Goal: Contribute content: Contribute content

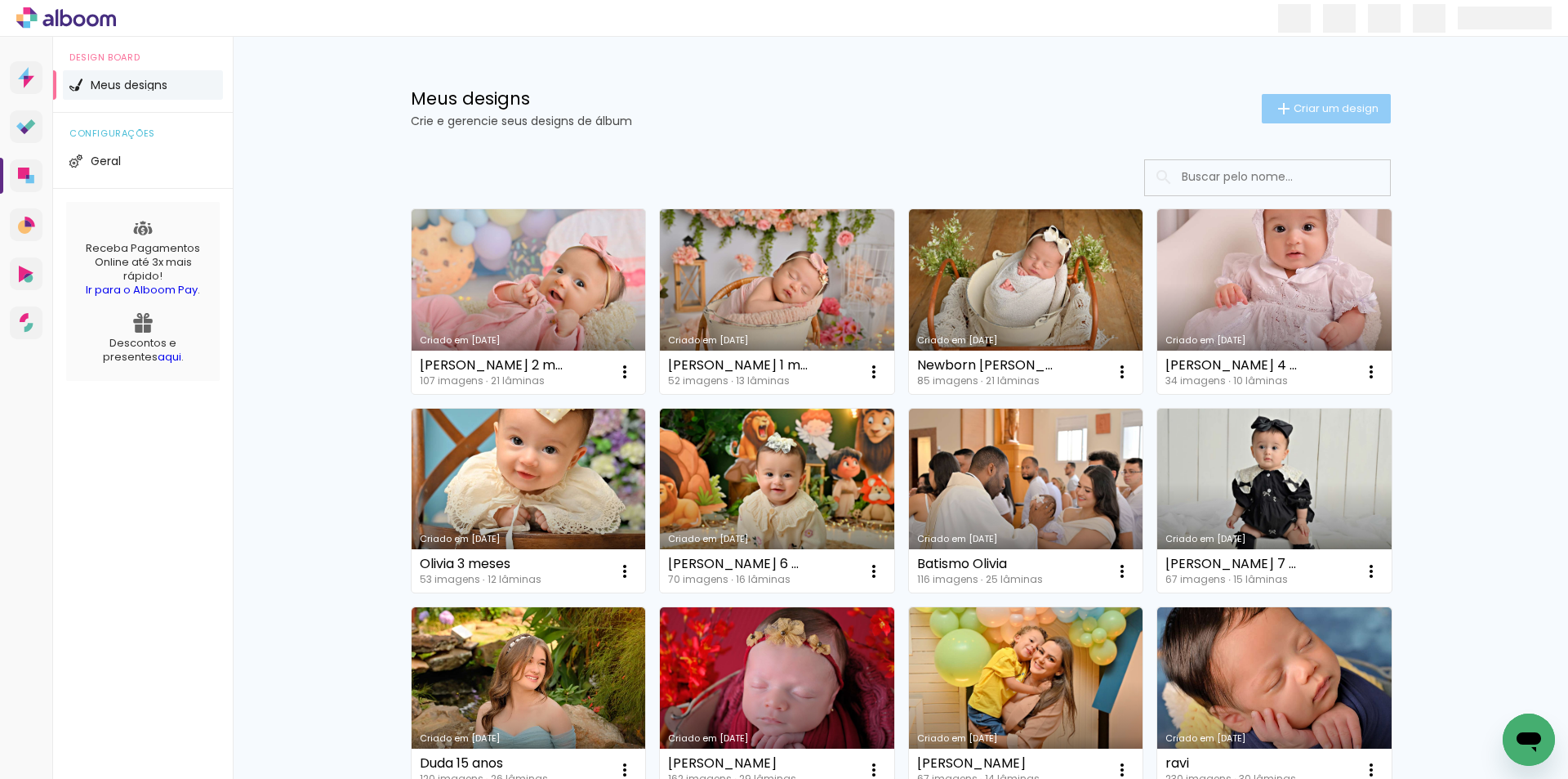
click at [1308, 109] on span "Criar um design" at bounding box center [1335, 108] width 85 height 11
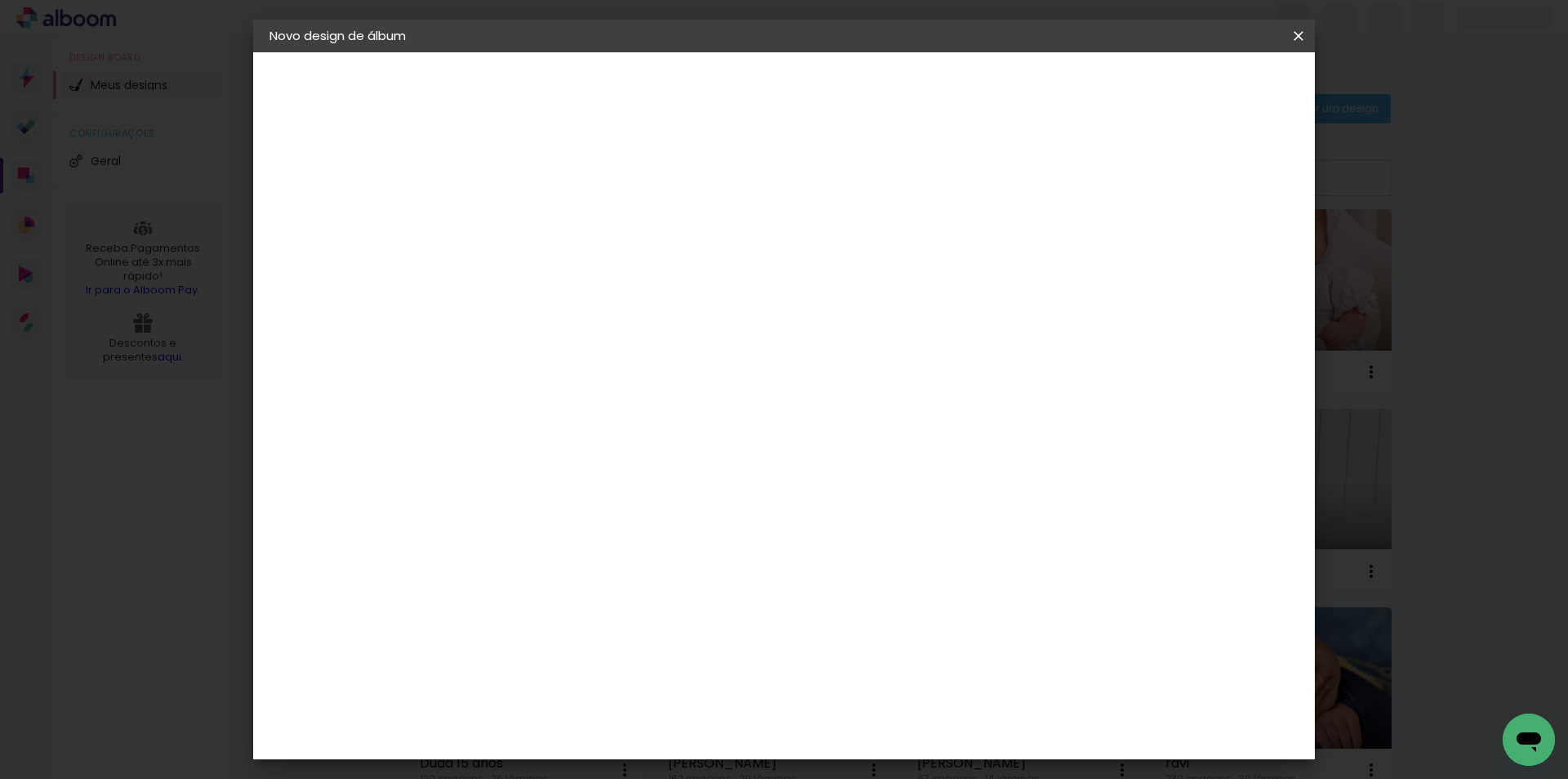
click at [583, 268] on div at bounding box center [537, 220] width 93 height 124
click at [537, 216] on input at bounding box center [537, 219] width 0 height 25
click at [1301, 40] on iron-icon at bounding box center [1298, 35] width 19 height 16
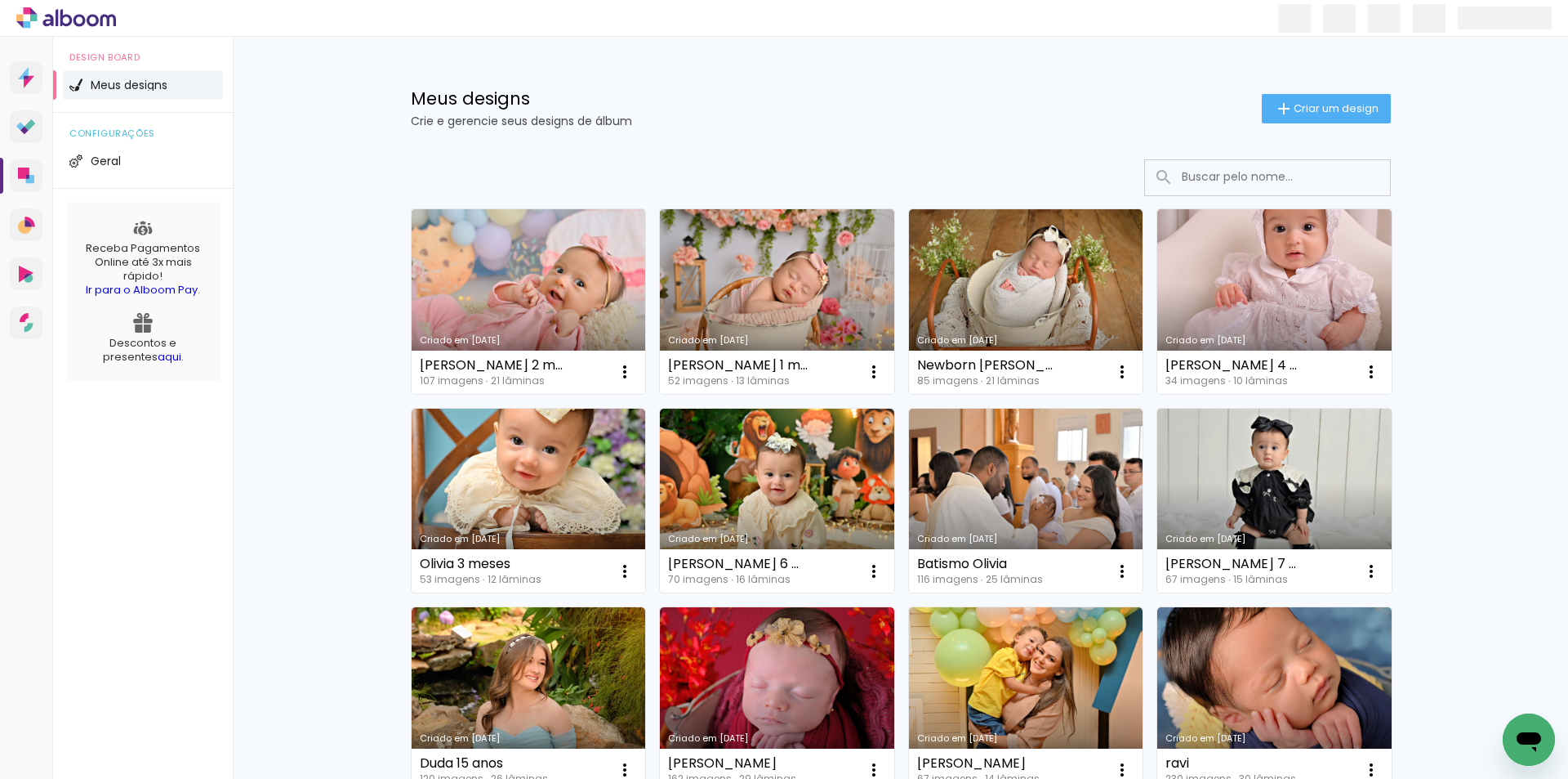
click at [1288, 440] on link "Criado em [DATE]" at bounding box center [1274, 501] width 234 height 185
click at [1316, 104] on span "Criar um design" at bounding box center [1335, 108] width 85 height 11
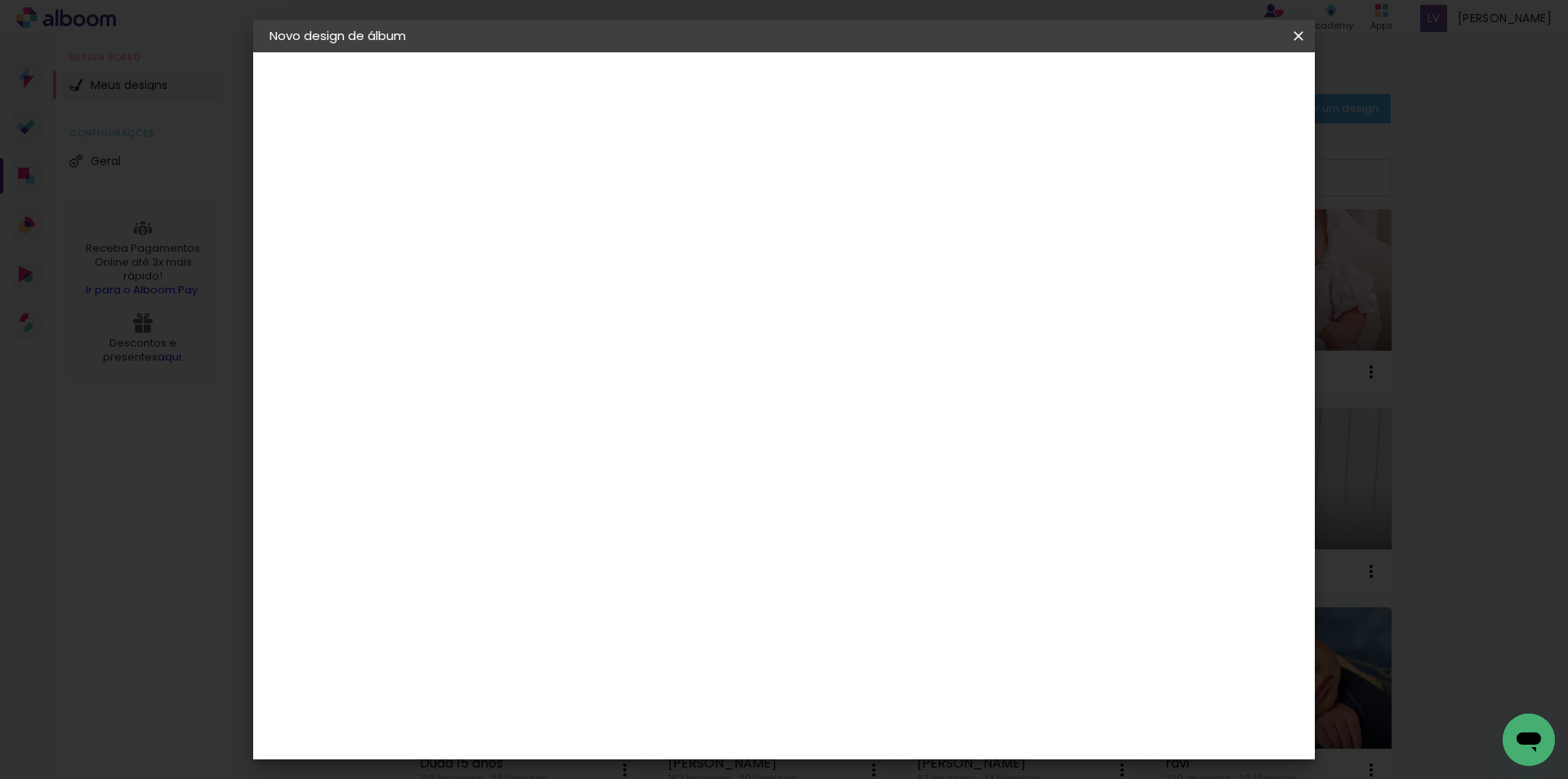
click at [1296, 40] on iron-icon at bounding box center [1298, 35] width 19 height 16
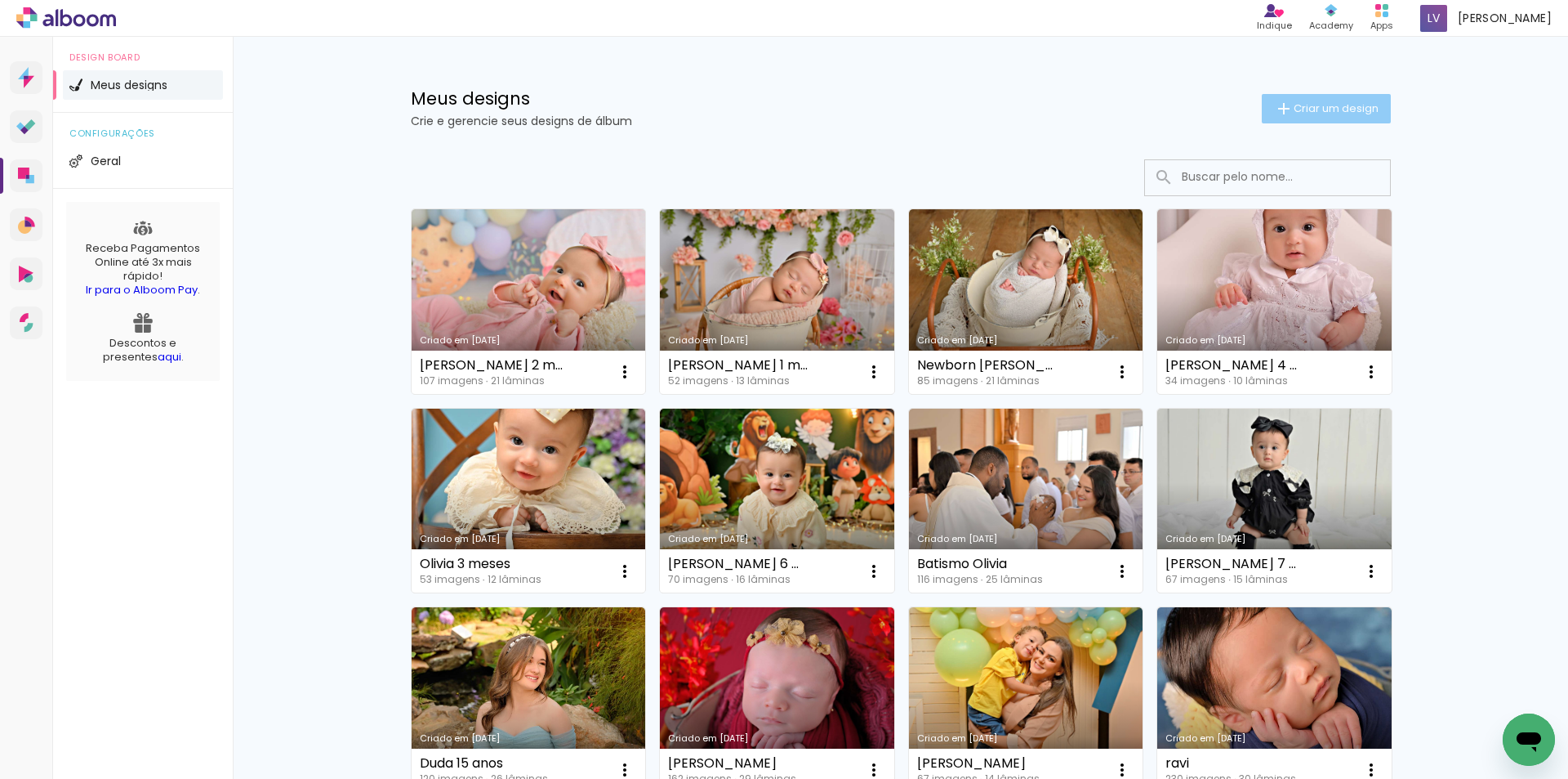
click at [1297, 98] on paper-button "Criar um design" at bounding box center [1327, 108] width 129 height 29
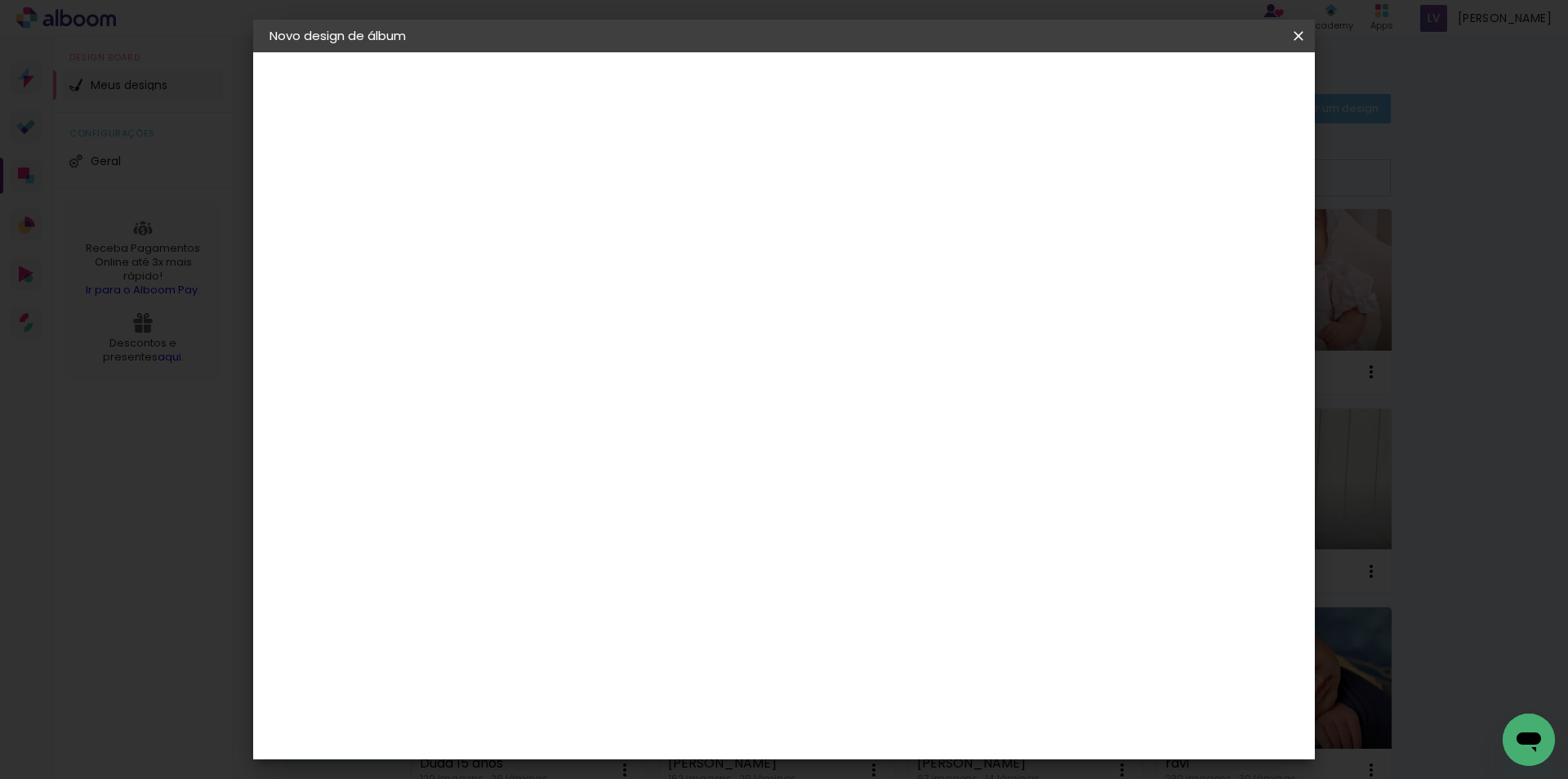
click at [543, 203] on paper-input-container "Título do álbum" at bounding box center [537, 220] width 12 height 42
click at [537, 218] on input at bounding box center [537, 219] width 0 height 25
type input "jade"
type paper-input "jade"
click at [704, 95] on paper-button "Avançar" at bounding box center [663, 87] width 80 height 28
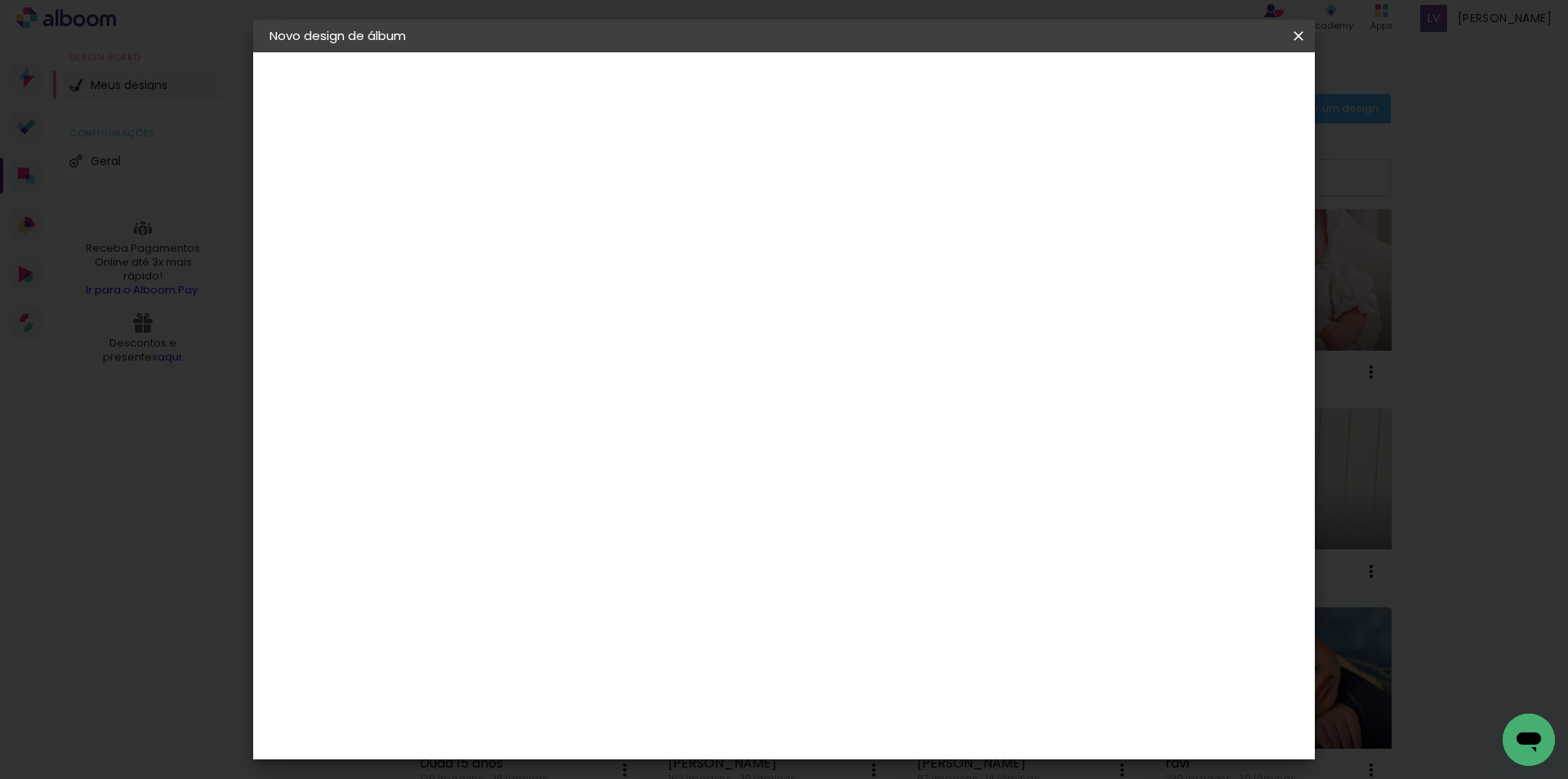
click at [754, 76] on paper-button "Voltar" at bounding box center [721, 87] width 66 height 28
click at [543, 203] on paper-input-container "Título do álbum jade" at bounding box center [537, 220] width 12 height 42
type input "jade batismo"
type paper-input "jade batismo"
click at [704, 87] on paper-button "Avançar" at bounding box center [663, 87] width 80 height 28
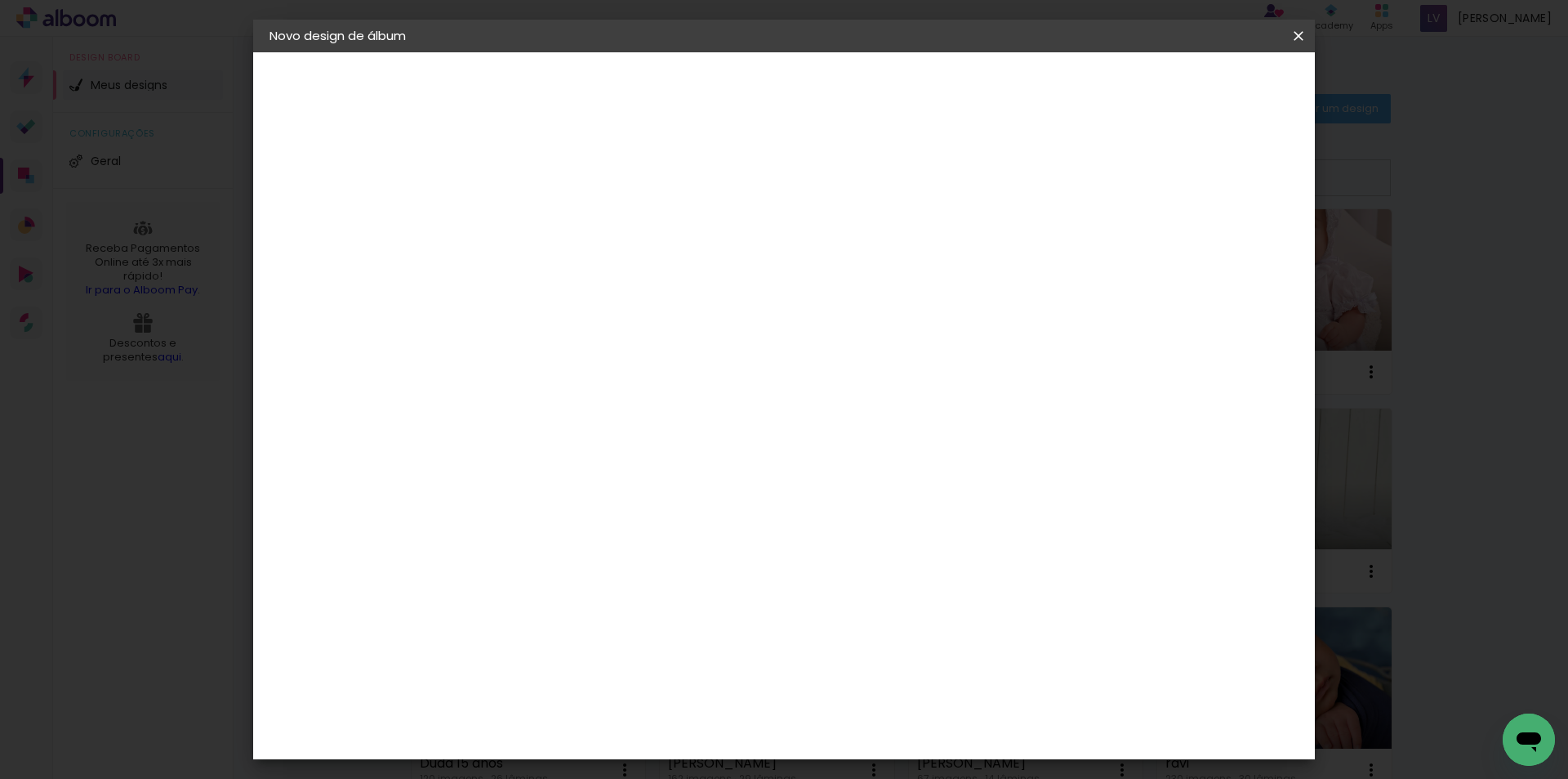
click at [667, 327] on paper-input-container at bounding box center [579, 312] width 176 height 37
type input "luiz"
type paper-input "luiz"
click at [642, 383] on paper-item "[PERSON_NAME]" at bounding box center [567, 369] width 153 height 36
click at [807, 78] on paper-button "Avançar" at bounding box center [767, 87] width 80 height 28
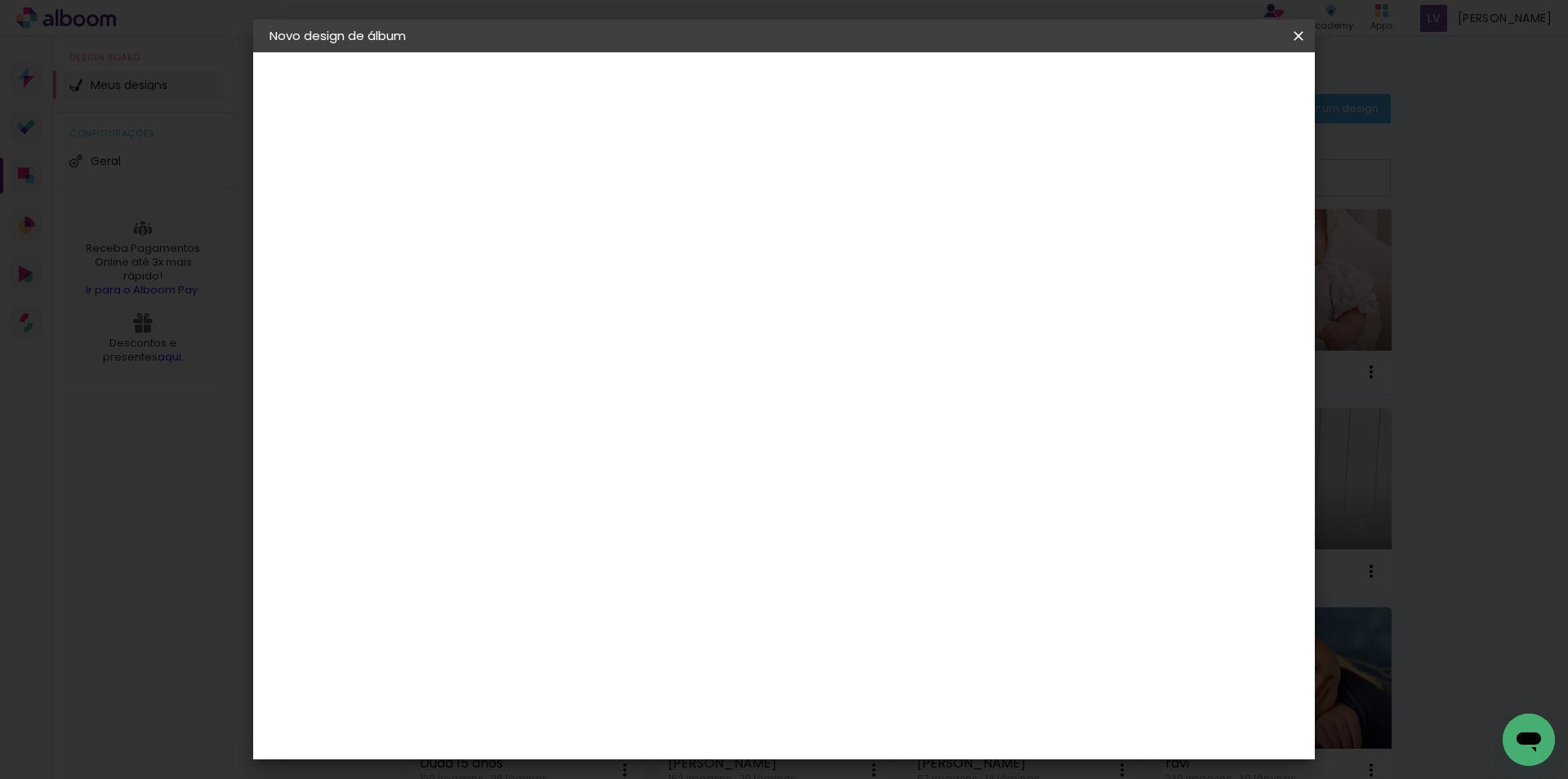
click at [667, 247] on div "Opções disponíveis Encadernados Slim Book Tamanho Escolha o tamanho" at bounding box center [579, 312] width 176 height 306
click at [626, 284] on paper-input-container "Linha" at bounding box center [578, 286] width 95 height 42
click at [906, 309] on paper-item "Slim Book" at bounding box center [890, 303] width 327 height 33
type input "Slim Book"
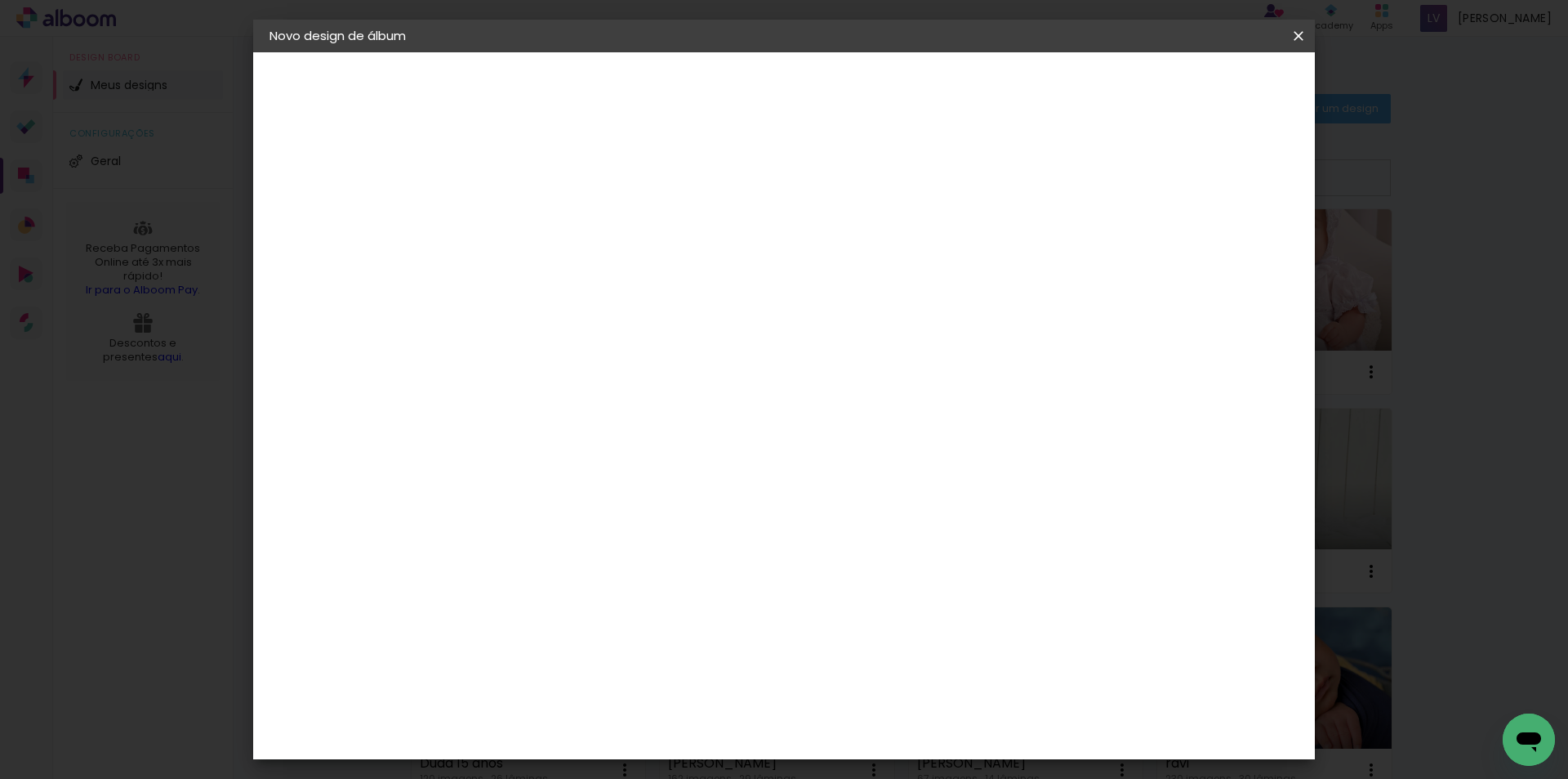
click at [647, 477] on span "25 x 50" at bounding box center [609, 494] width 76 height 34
click at [803, 87] on paper-button "Avançar" at bounding box center [763, 87] width 80 height 28
click at [1104, 172] on div at bounding box center [1097, 176] width 15 height 15
type paper-checkbox "on"
click at [1213, 99] on paper-button "Iniciar design" at bounding box center [1159, 87] width 107 height 28
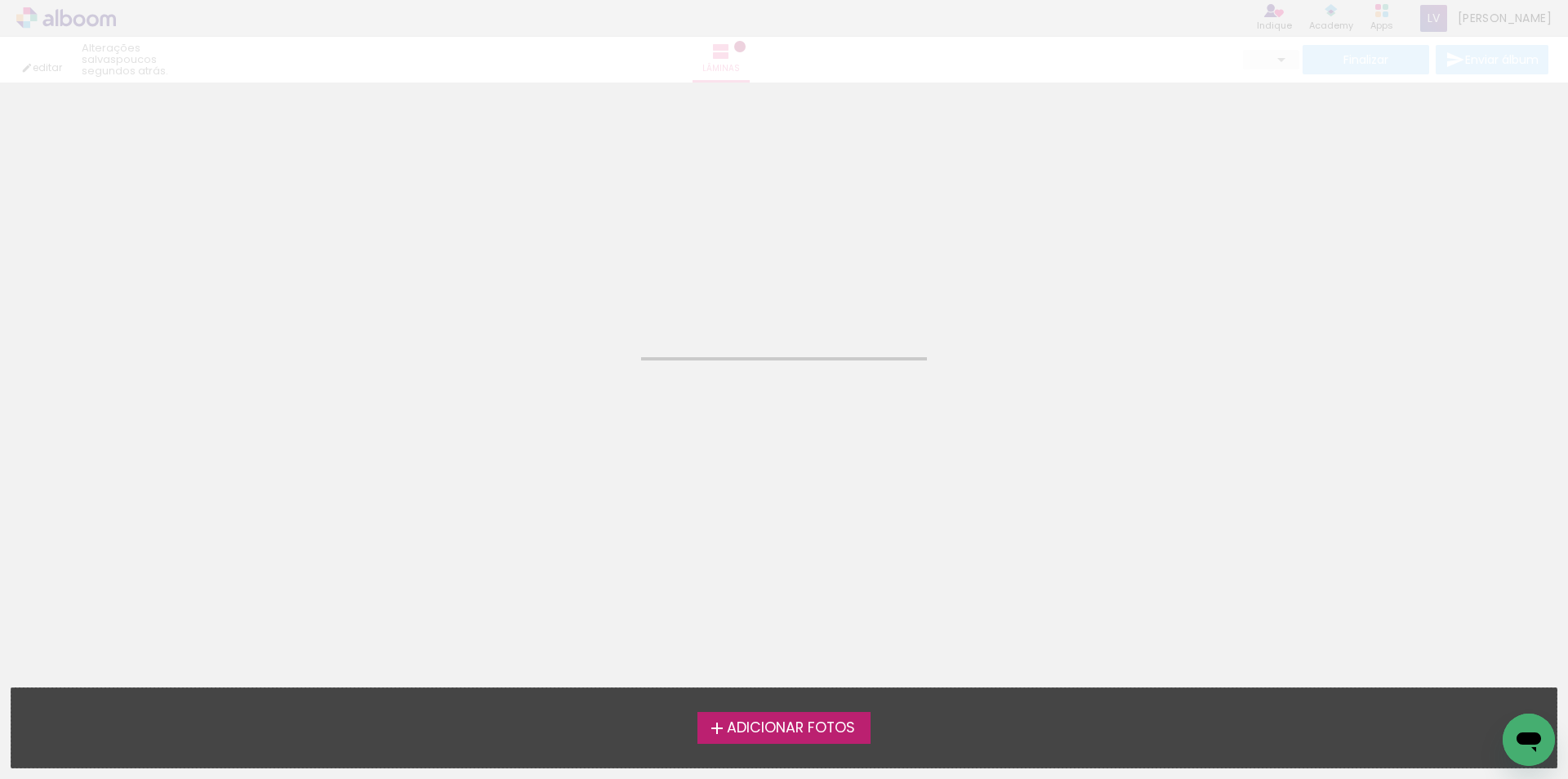
click at [761, 721] on span "Adicionar Fotos" at bounding box center [791, 729] width 128 height 15
click at [0, 0] on input "file" at bounding box center [0, 0] width 0 height 0
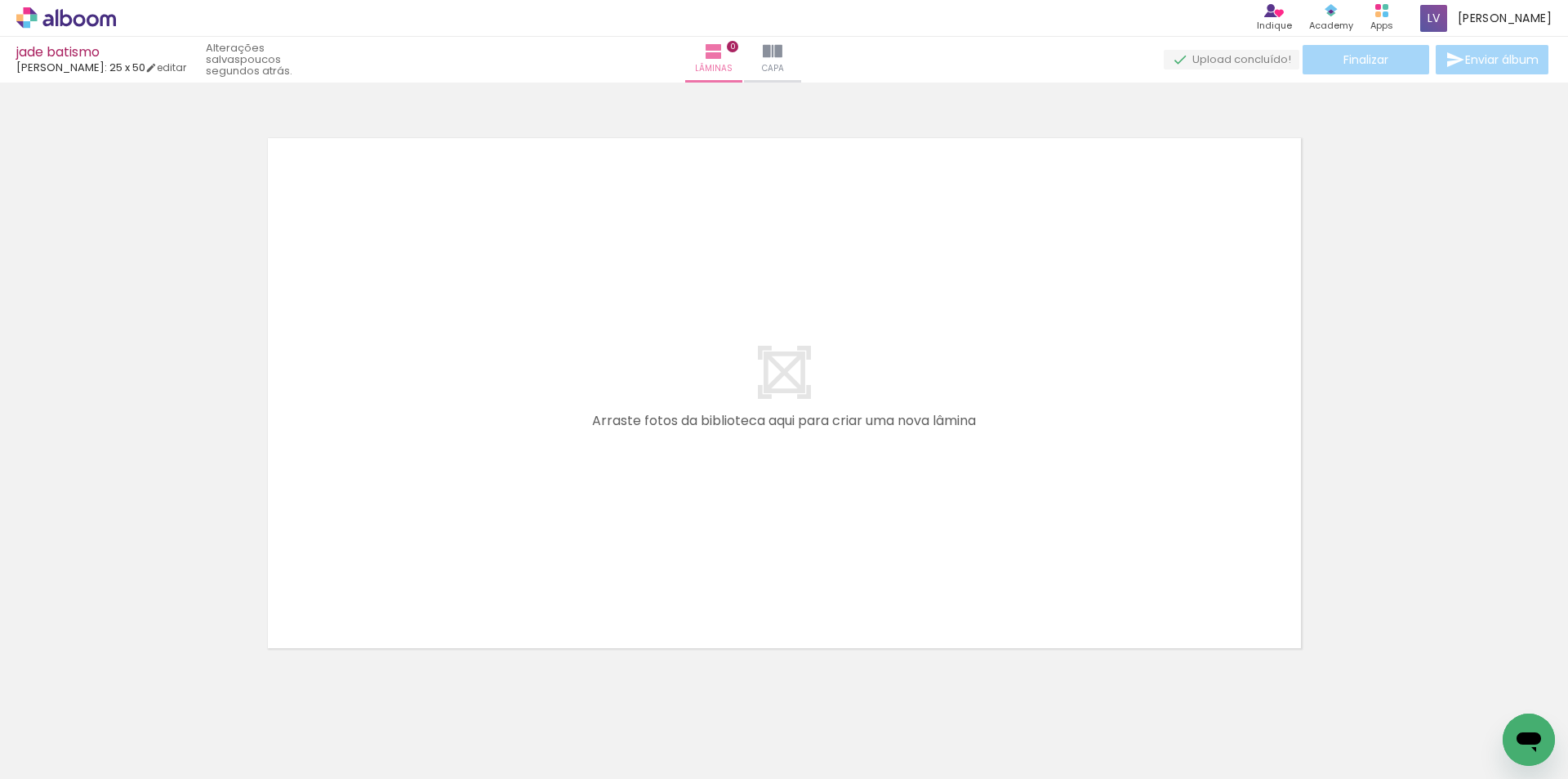
scroll to position [21, 0]
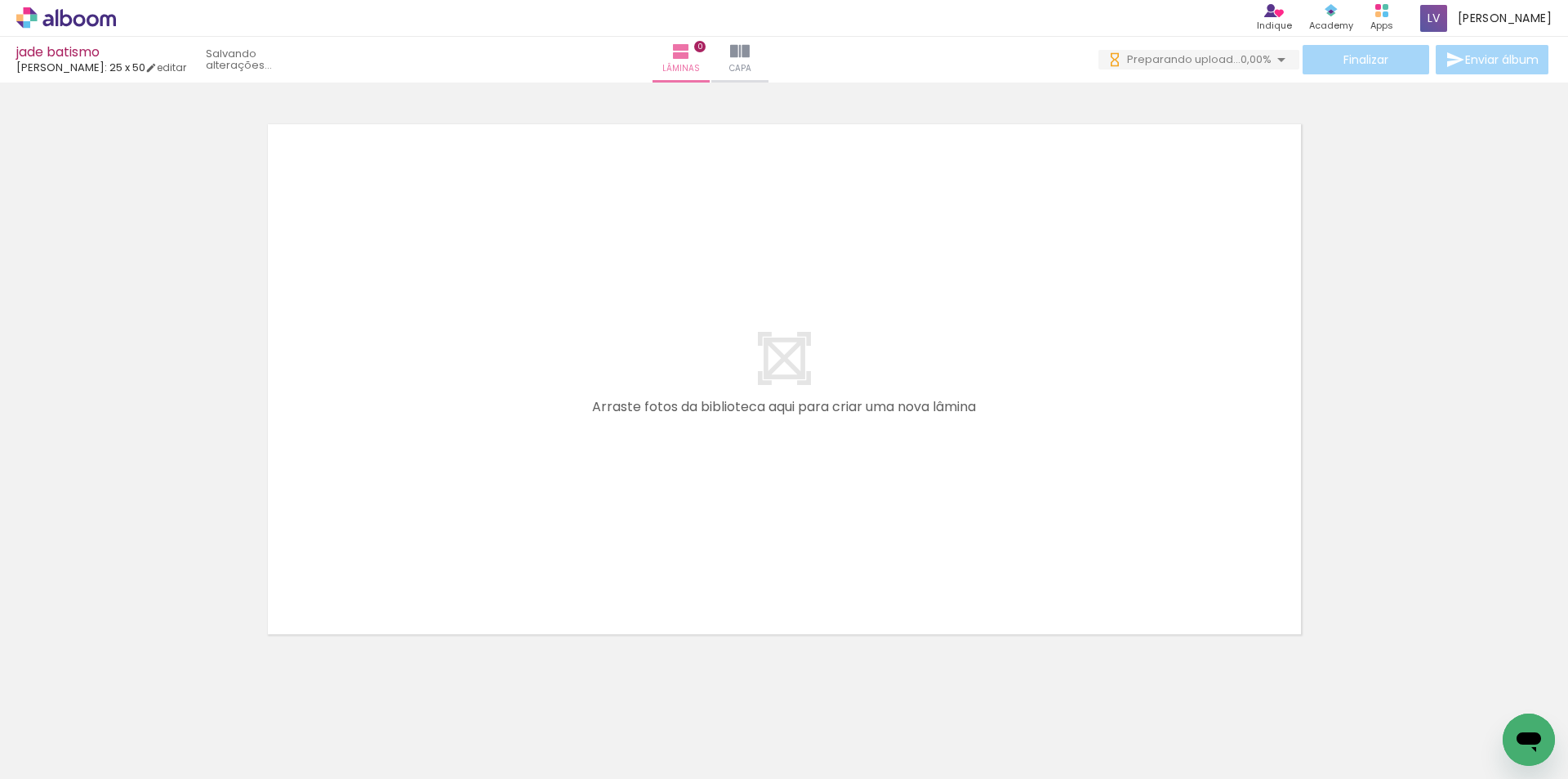
click at [79, 750] on span "Adicionar Fotos" at bounding box center [58, 756] width 49 height 18
click at [0, 0] on input "file" at bounding box center [0, 0] width 0 height 0
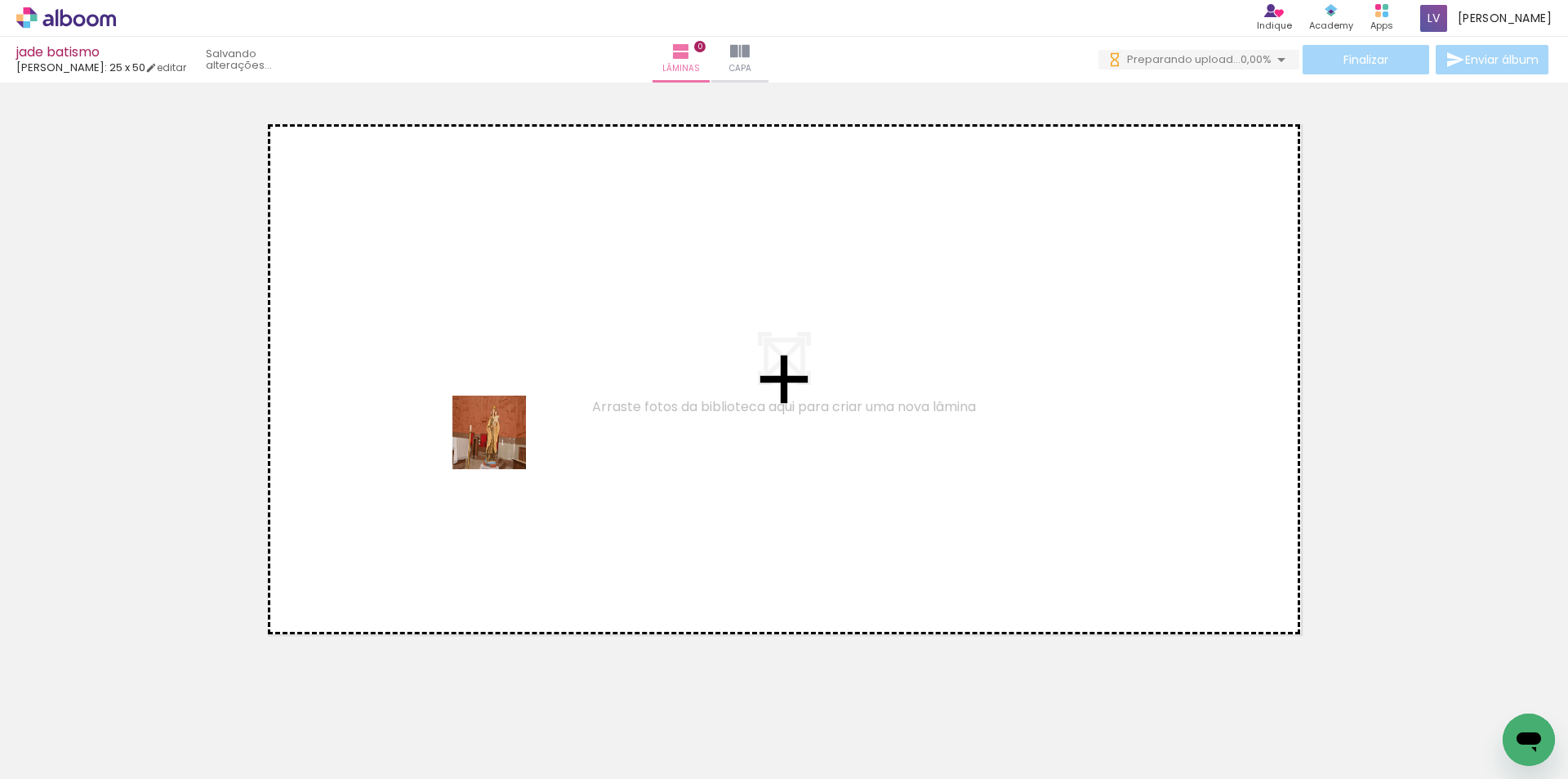
drag, startPoint x: 170, startPoint y: 722, endPoint x: 884, endPoint y: 692, distance: 714.6
click at [503, 442] on quentale-workspace at bounding box center [784, 389] width 1568 height 779
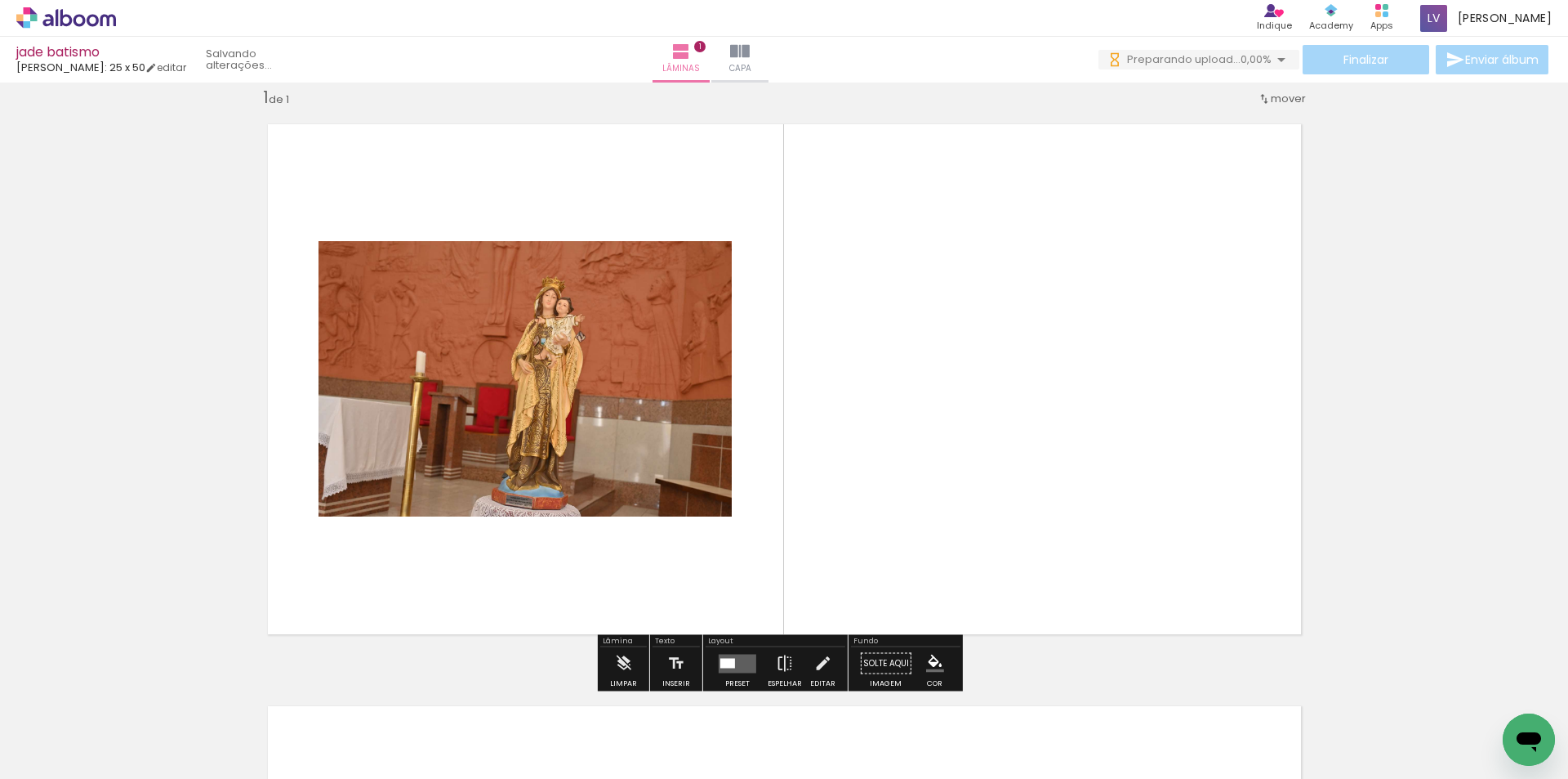
scroll to position [0, 156]
click at [735, 659] on quentale-layouter at bounding box center [737, 663] width 38 height 18
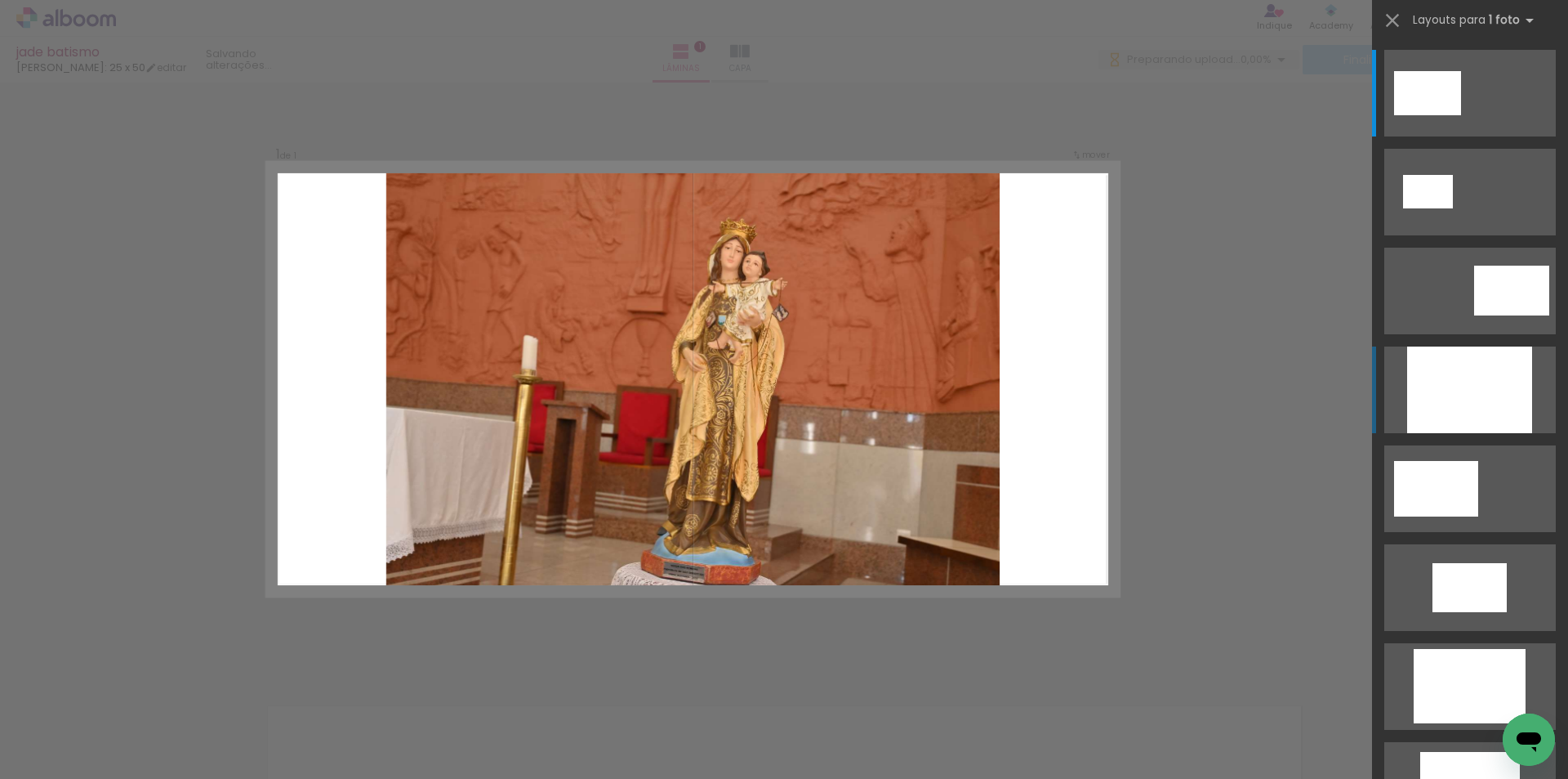
click at [1471, 384] on div at bounding box center [1470, 389] width 125 height 87
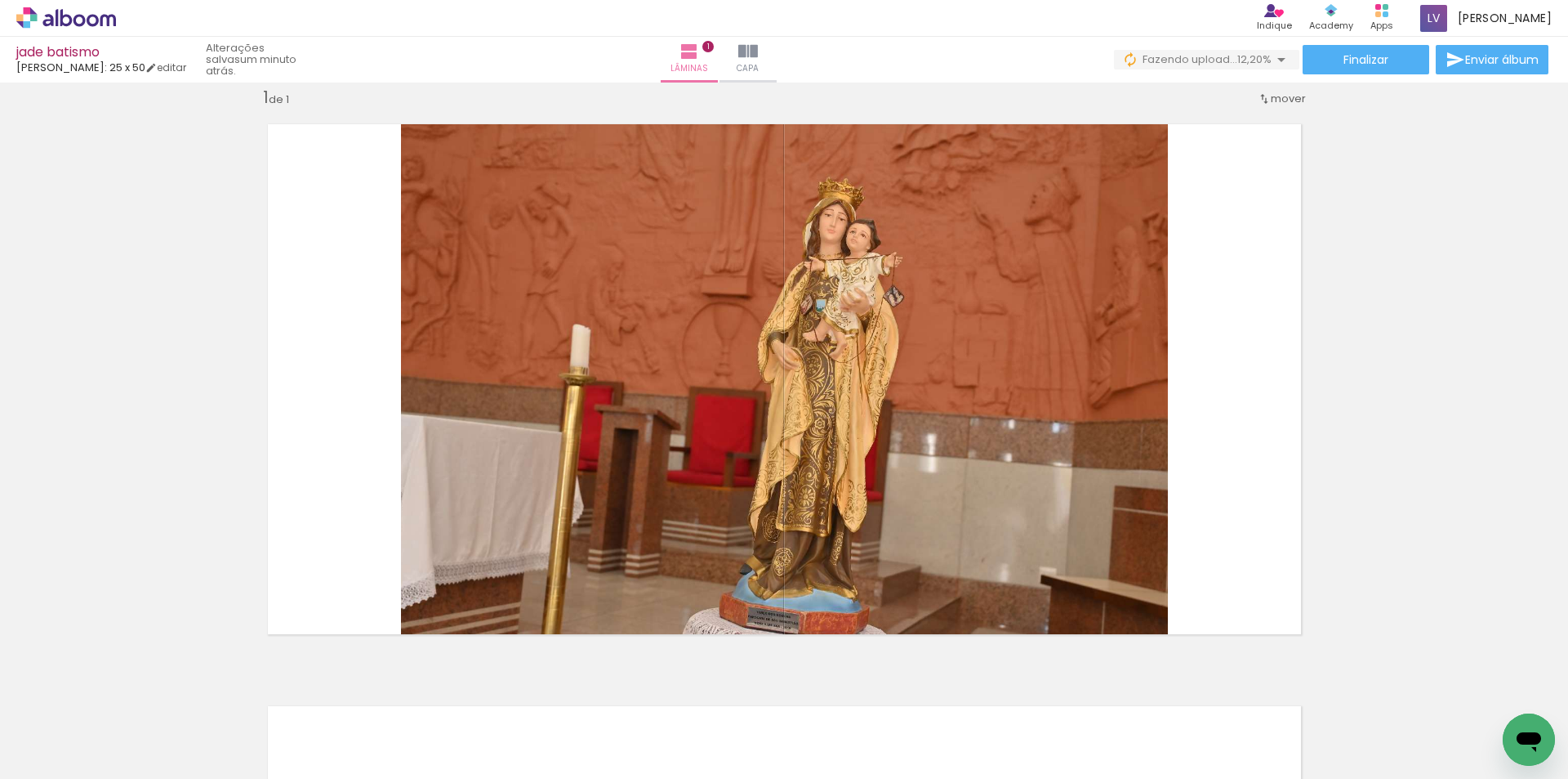
scroll to position [0, 0]
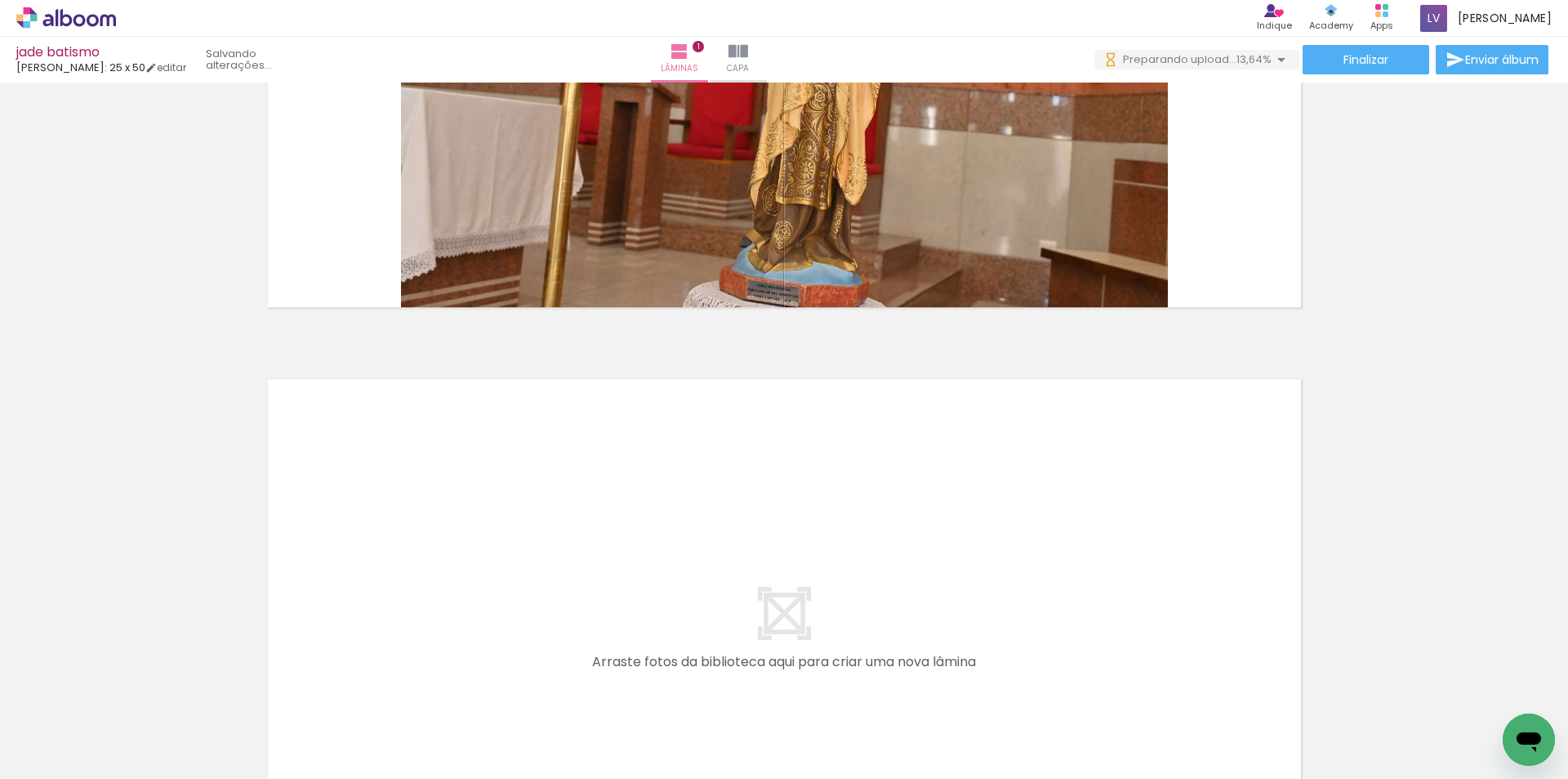
drag, startPoint x: 691, startPoint y: 736, endPoint x: 704, endPoint y: 560, distance: 176.5
click at [697, 551] on quentale-workspace at bounding box center [784, 389] width 1568 height 779
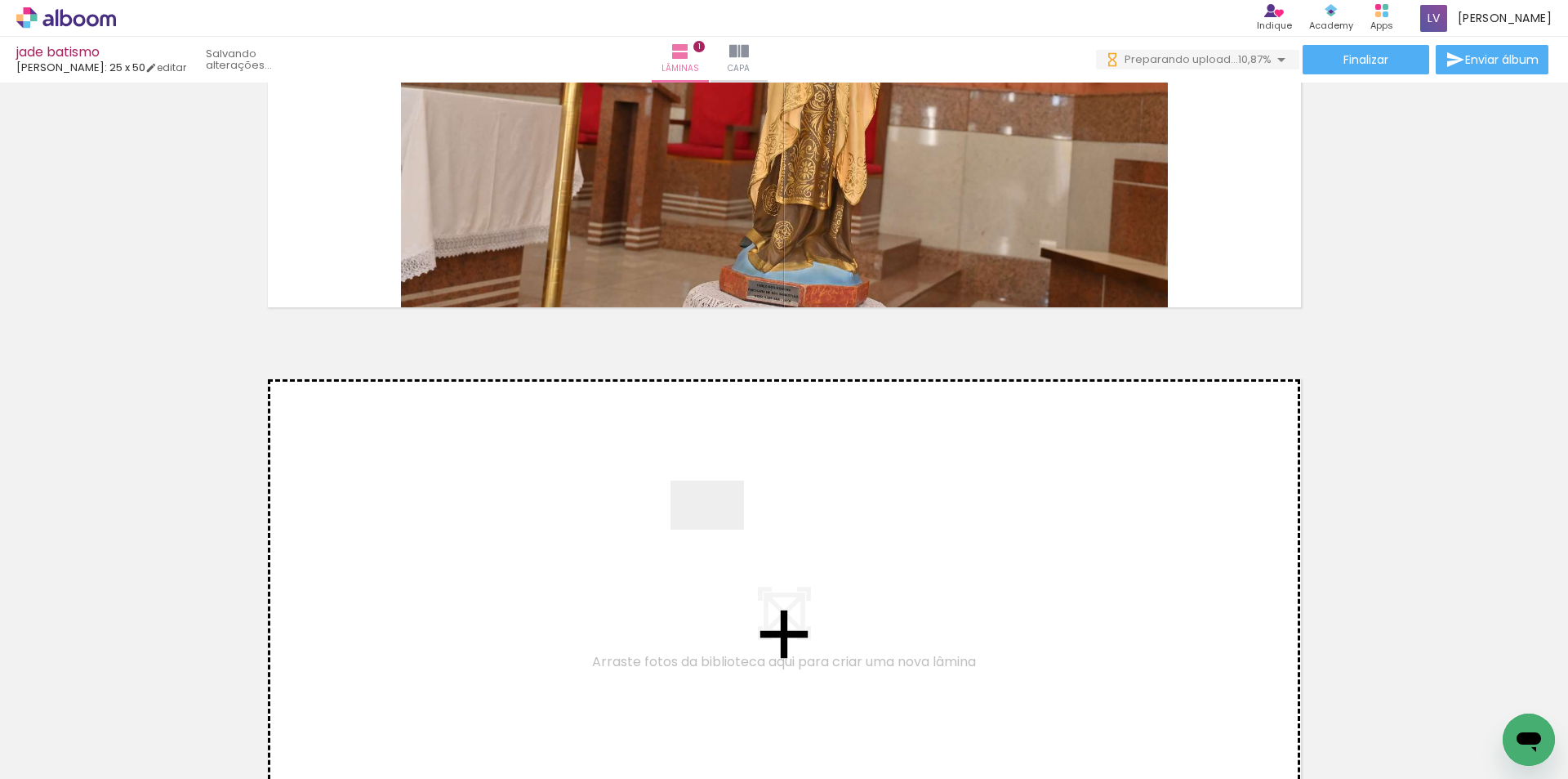
drag, startPoint x: 720, startPoint y: 545, endPoint x: 720, endPoint y: 529, distance: 16.0
click at [720, 529] on quentale-workspace at bounding box center [784, 389] width 1568 height 779
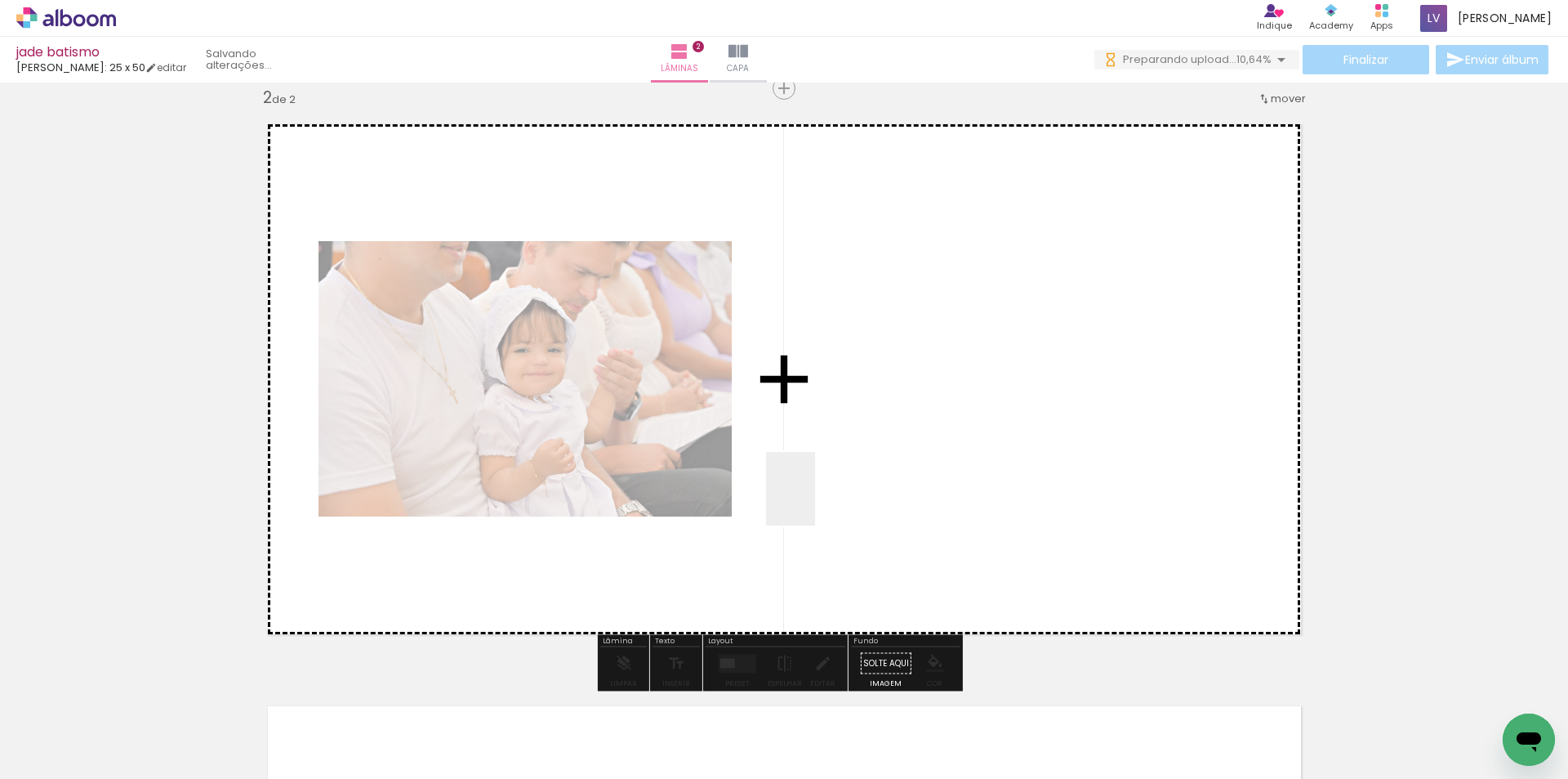
click at [815, 501] on quentale-workspace at bounding box center [784, 389] width 1568 height 779
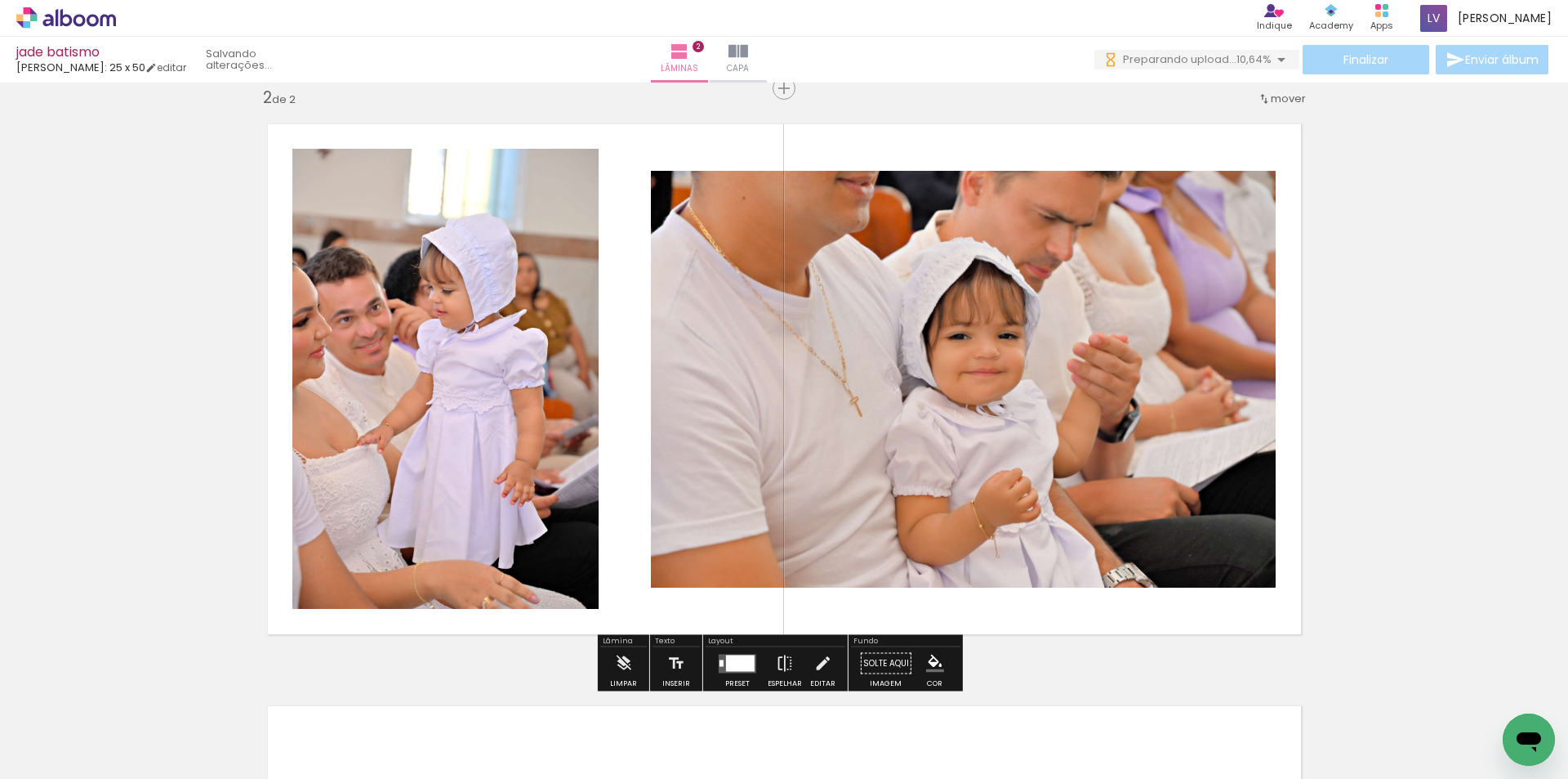
drag, startPoint x: 847, startPoint y: 724, endPoint x: 884, endPoint y: 577, distance: 151.6
click at [871, 519] on quentale-workspace at bounding box center [784, 389] width 1568 height 779
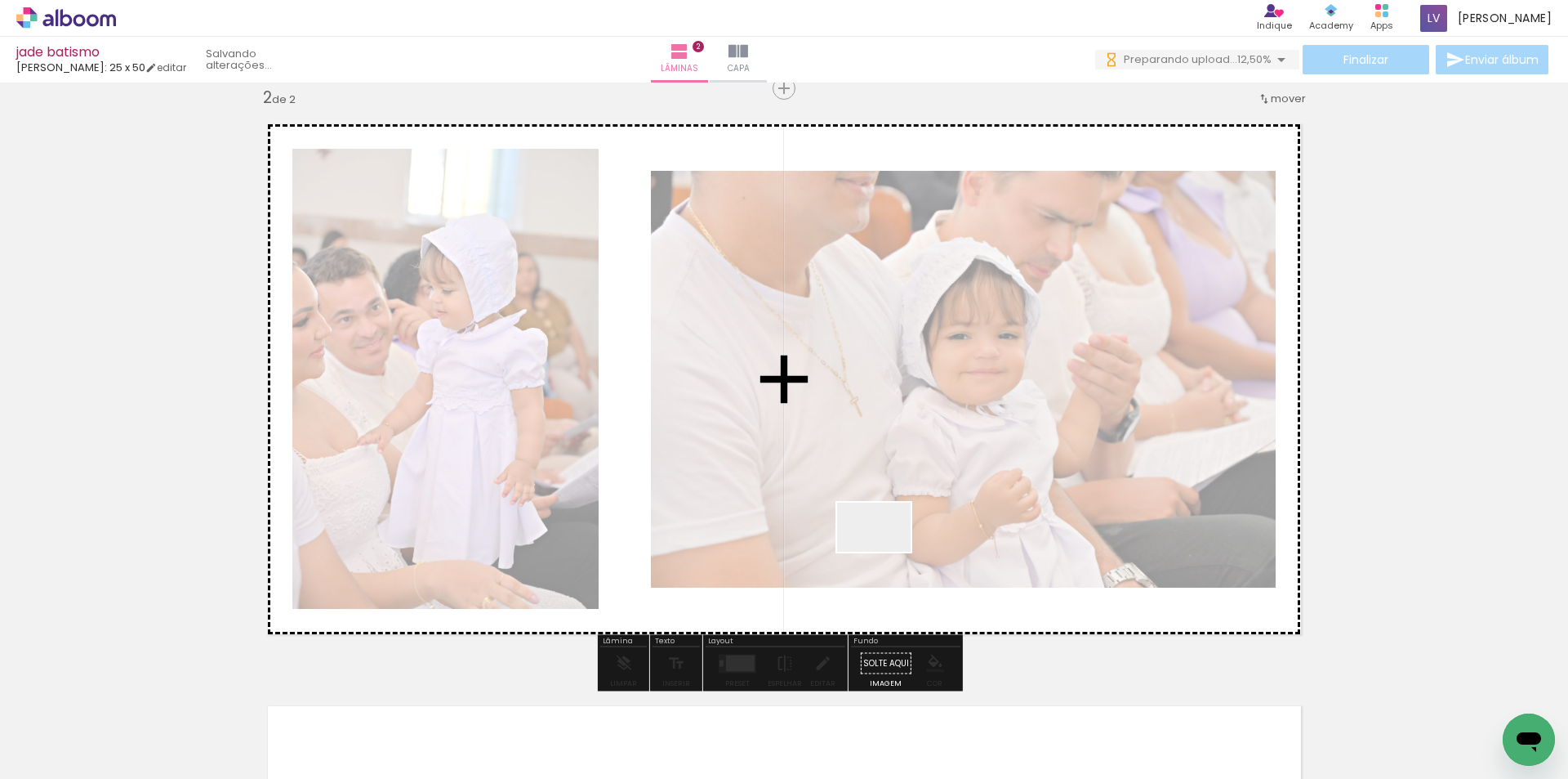
drag, startPoint x: 884, startPoint y: 583, endPoint x: 918, endPoint y: 640, distance: 66.4
click at [886, 543] on quentale-workspace at bounding box center [784, 389] width 1568 height 779
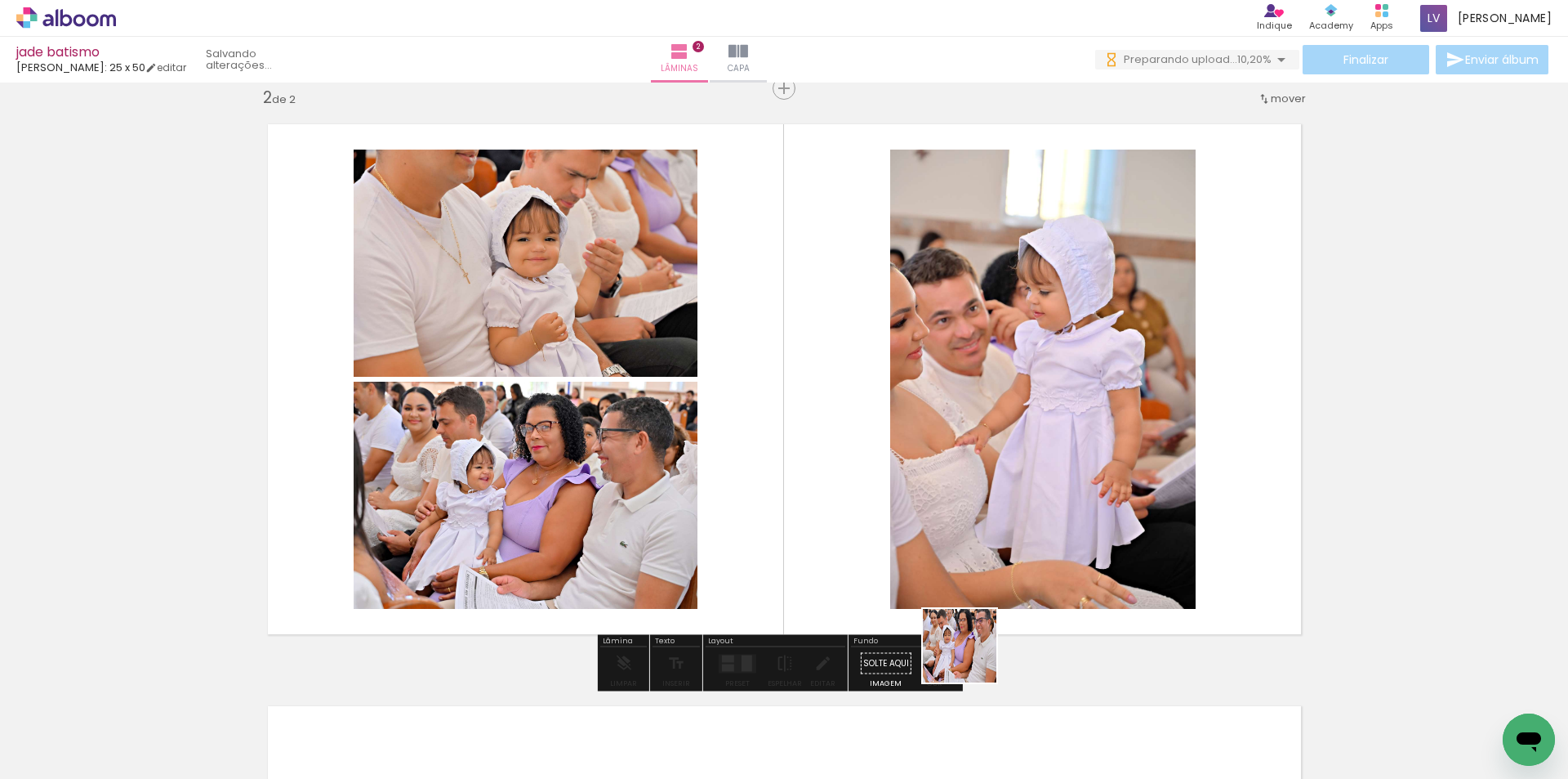
drag, startPoint x: 972, startPoint y: 658, endPoint x: 990, endPoint y: 601, distance: 59.8
click at [990, 601] on quentale-workspace at bounding box center [784, 389] width 1568 height 779
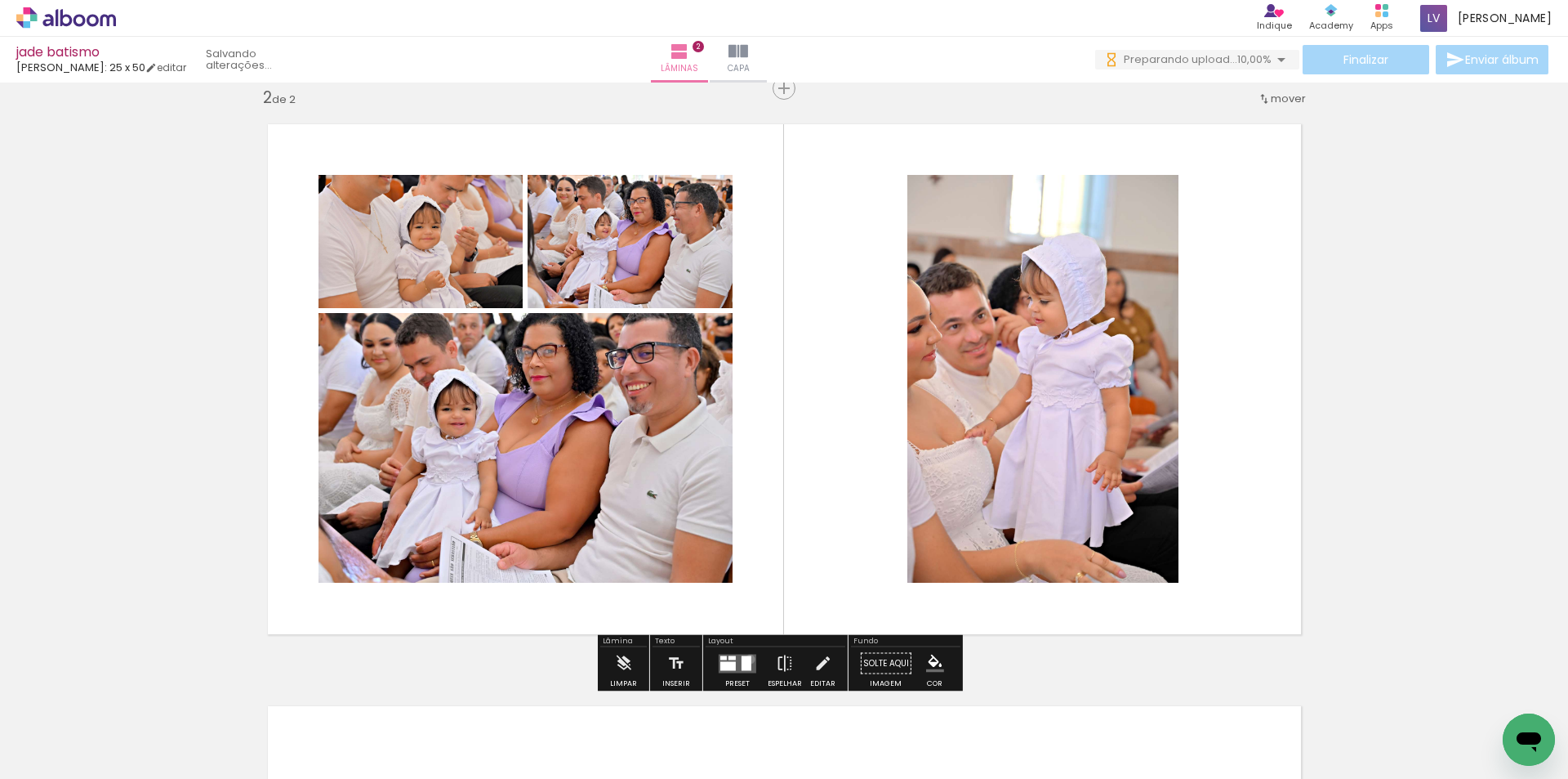
click at [747, 659] on div at bounding box center [747, 663] width 10 height 15
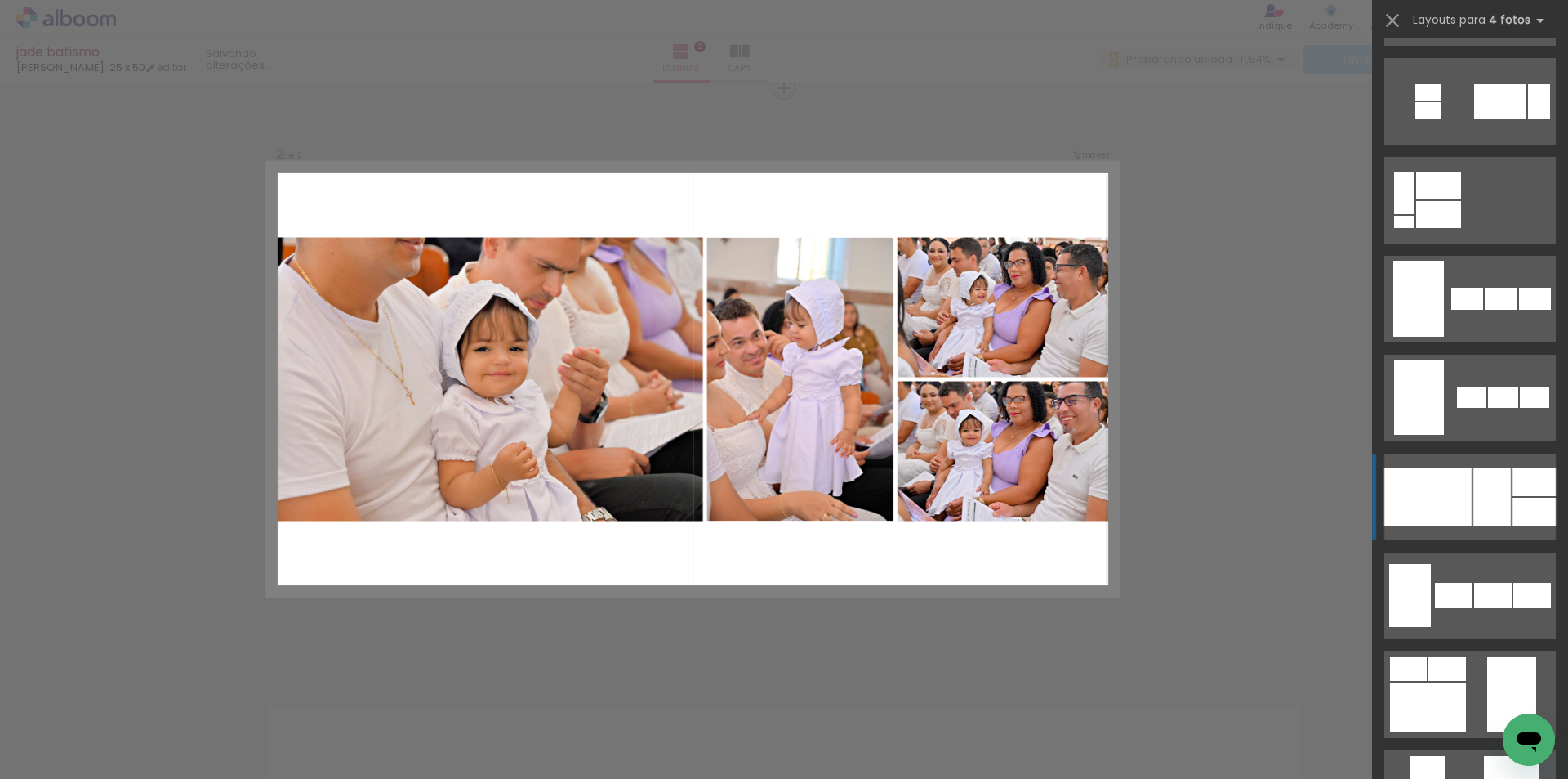
click at [1457, 520] on div at bounding box center [1428, 497] width 87 height 57
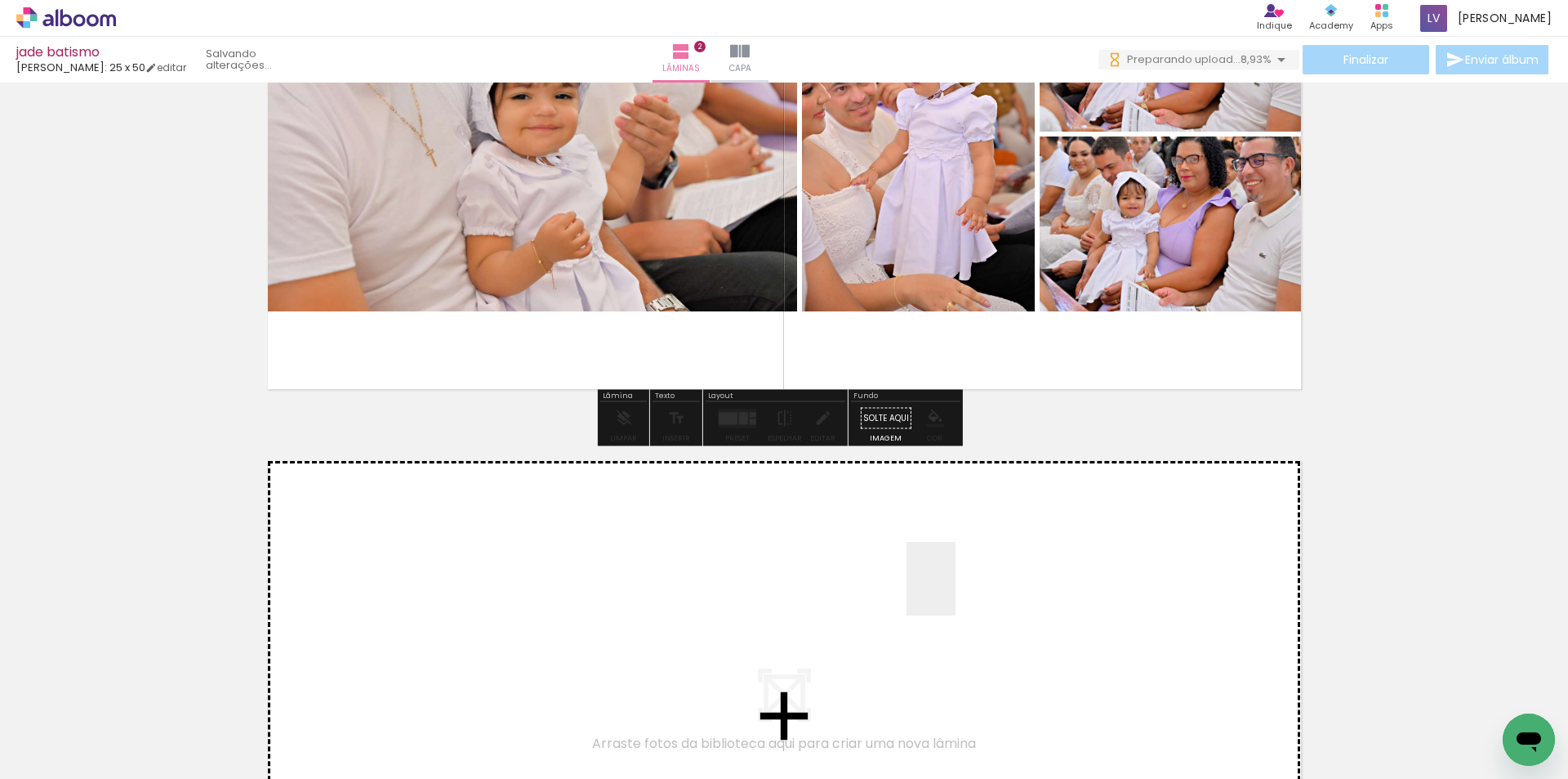
drag, startPoint x: 956, startPoint y: 591, endPoint x: 1052, endPoint y: 678, distance: 129.6
click at [954, 587] on quentale-workspace at bounding box center [784, 389] width 1568 height 779
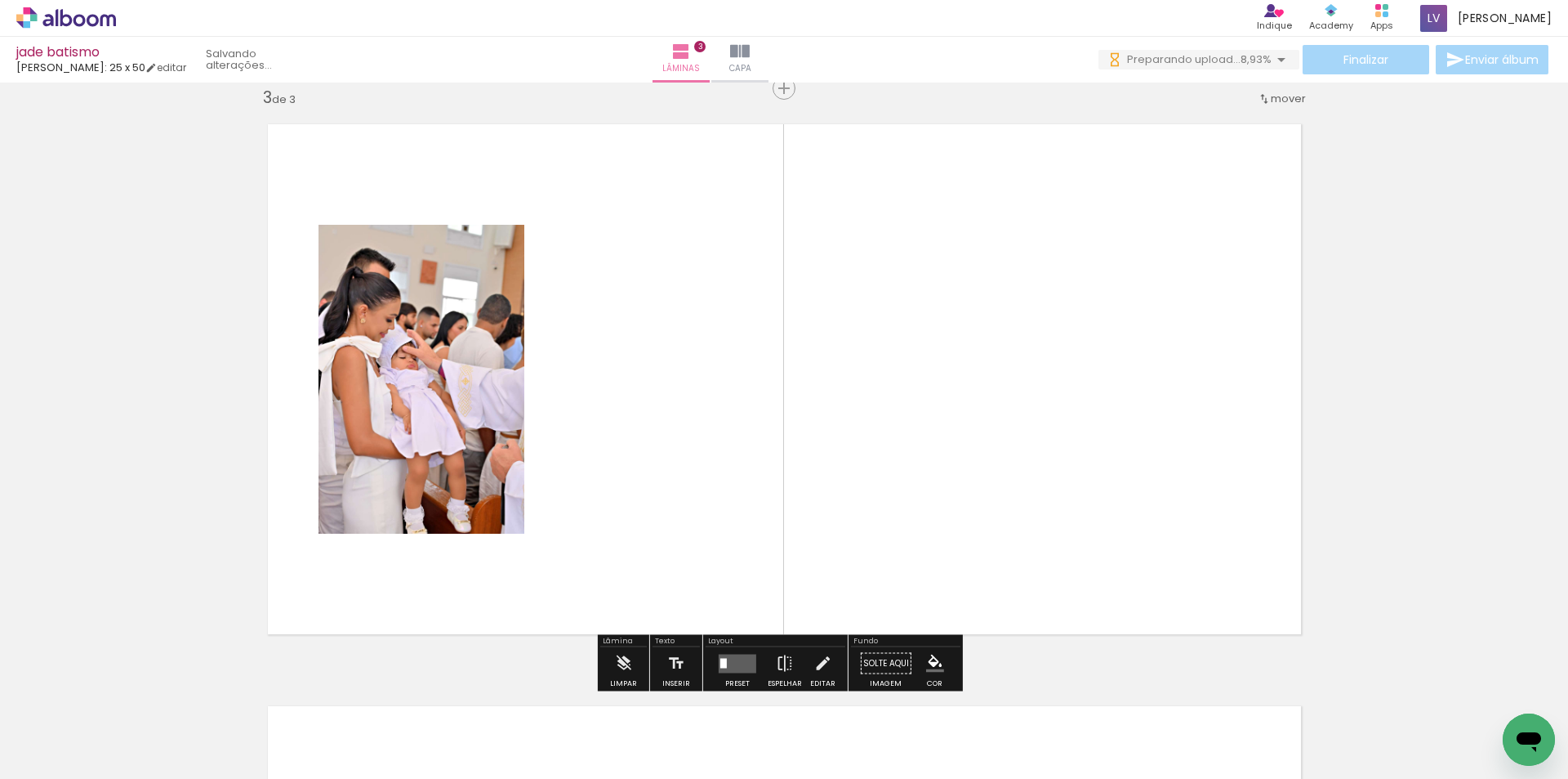
drag, startPoint x: 1141, startPoint y: 729, endPoint x: 1184, endPoint y: 680, distance: 65.2
click at [1046, 542] on quentale-workspace at bounding box center [784, 389] width 1568 height 779
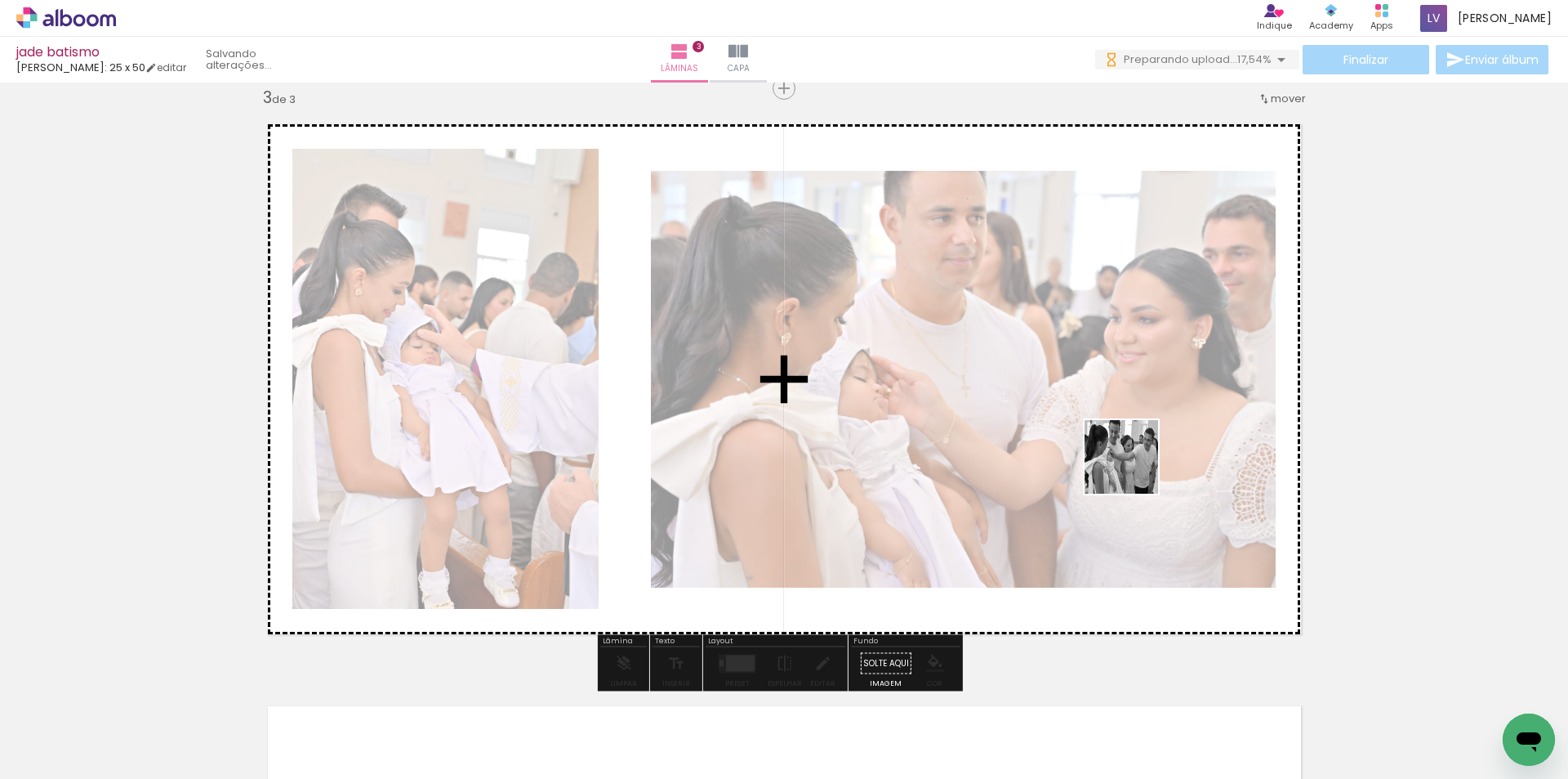
drag, startPoint x: 1240, startPoint y: 718, endPoint x: 1028, endPoint y: 553, distance: 268.6
click at [1130, 460] on quentale-workspace at bounding box center [784, 389] width 1568 height 779
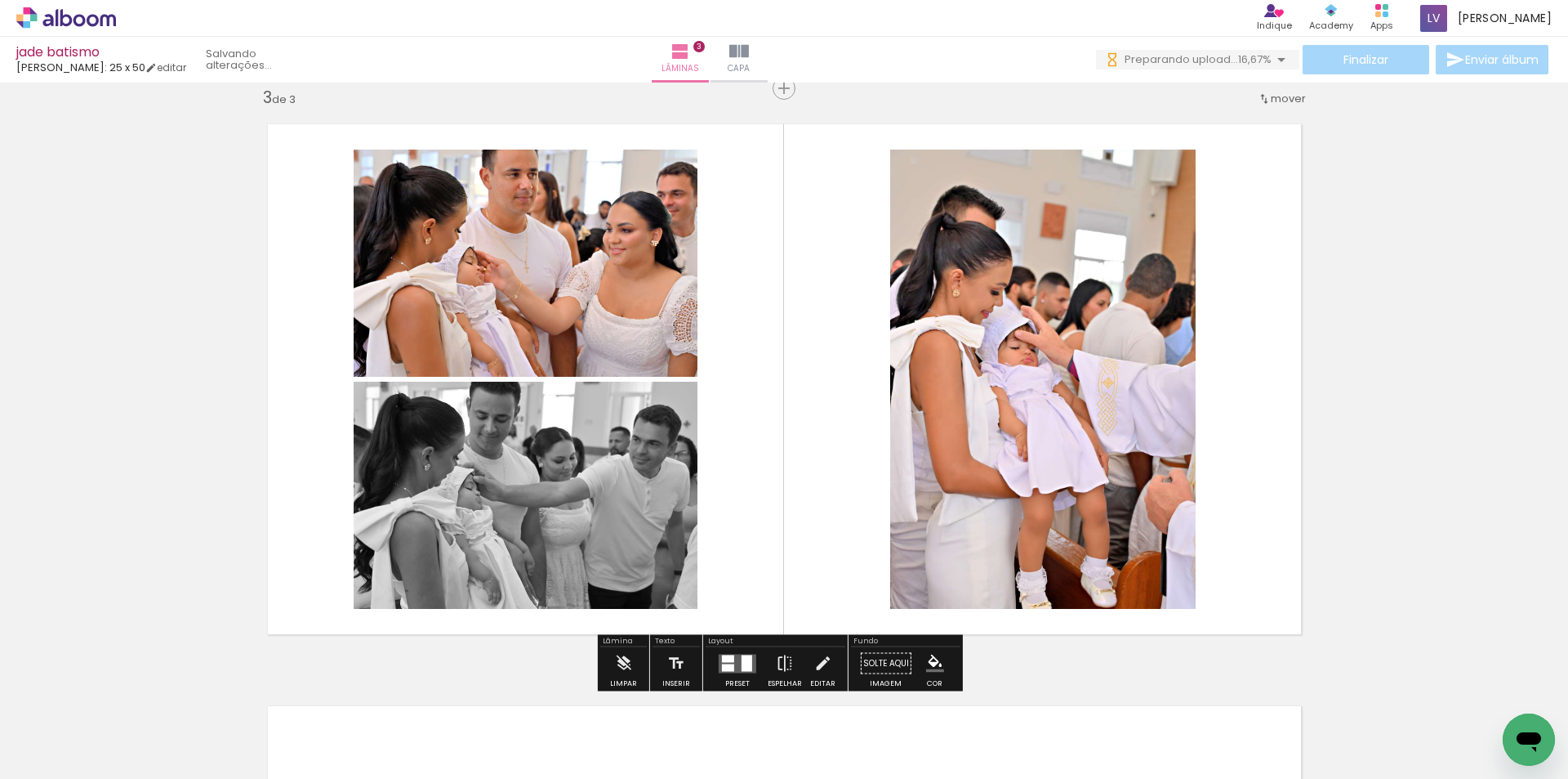
click at [742, 661] on div at bounding box center [747, 662] width 11 height 16
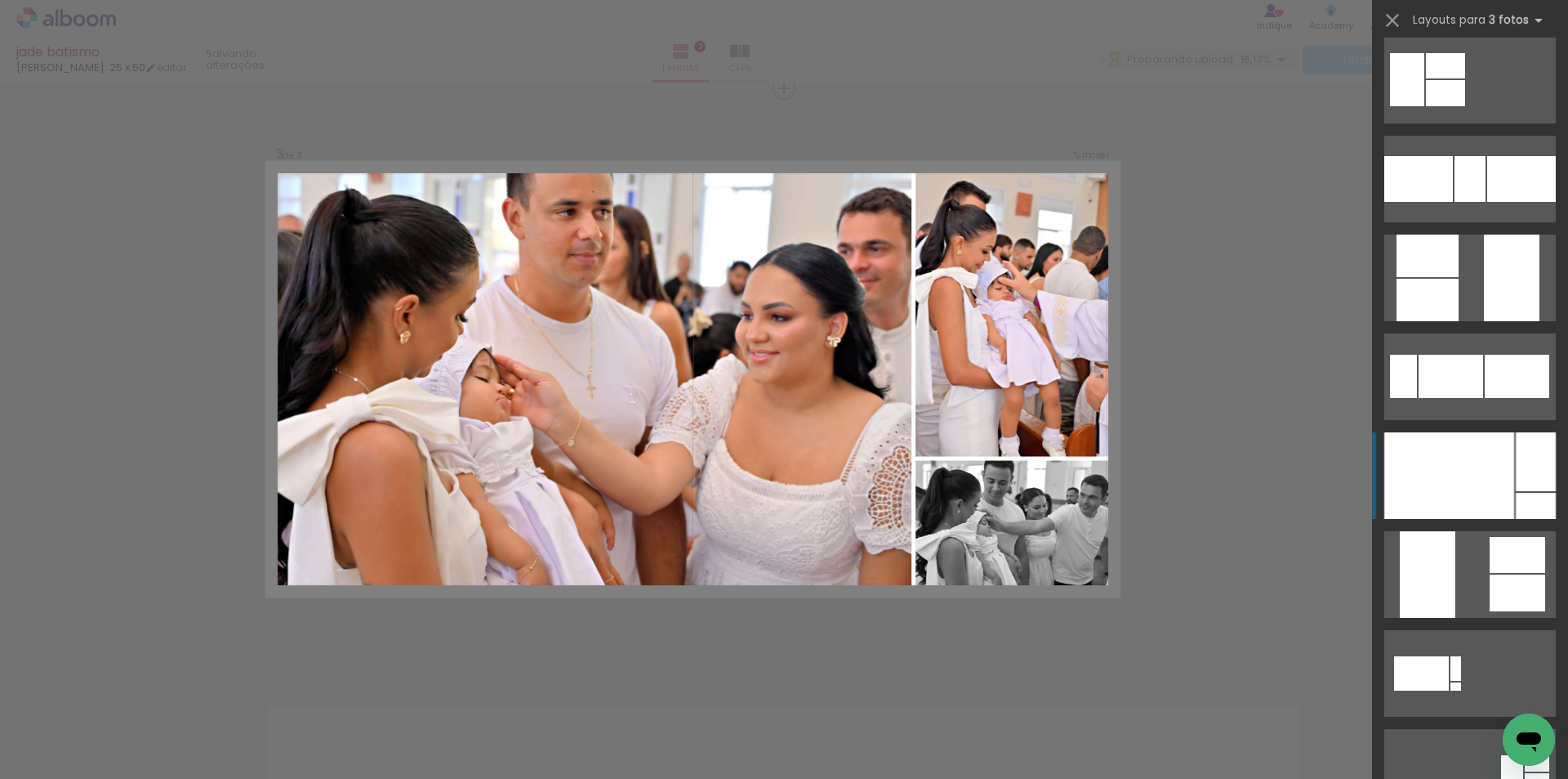
click at [1466, 475] on div at bounding box center [1449, 475] width 130 height 87
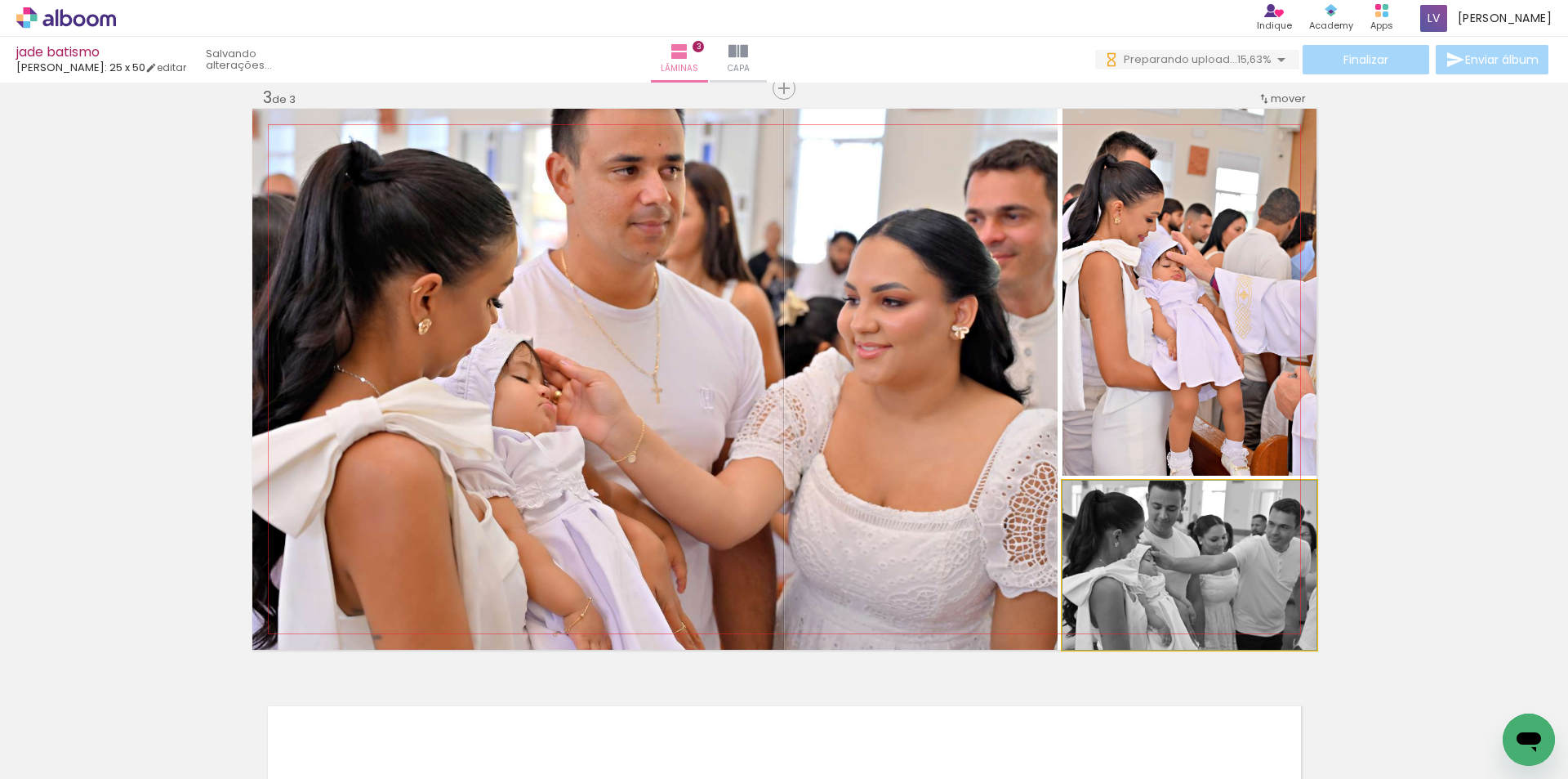
drag, startPoint x: 1233, startPoint y: 605, endPoint x: 1233, endPoint y: 590, distance: 15.0
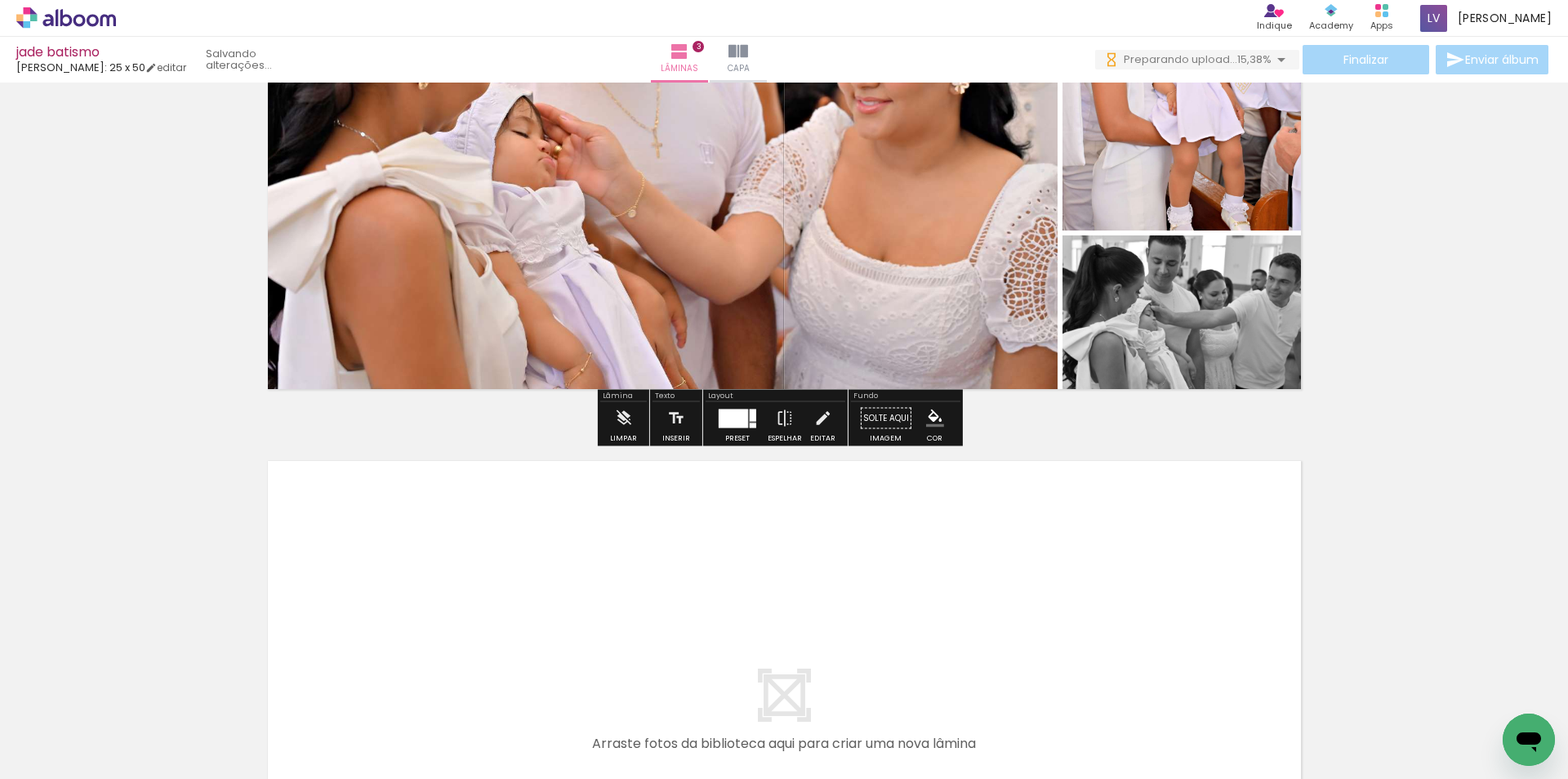
drag, startPoint x: 877, startPoint y: 721, endPoint x: 877, endPoint y: 545, distance: 176.0
click at [877, 545] on quentale-workspace at bounding box center [784, 389] width 1568 height 779
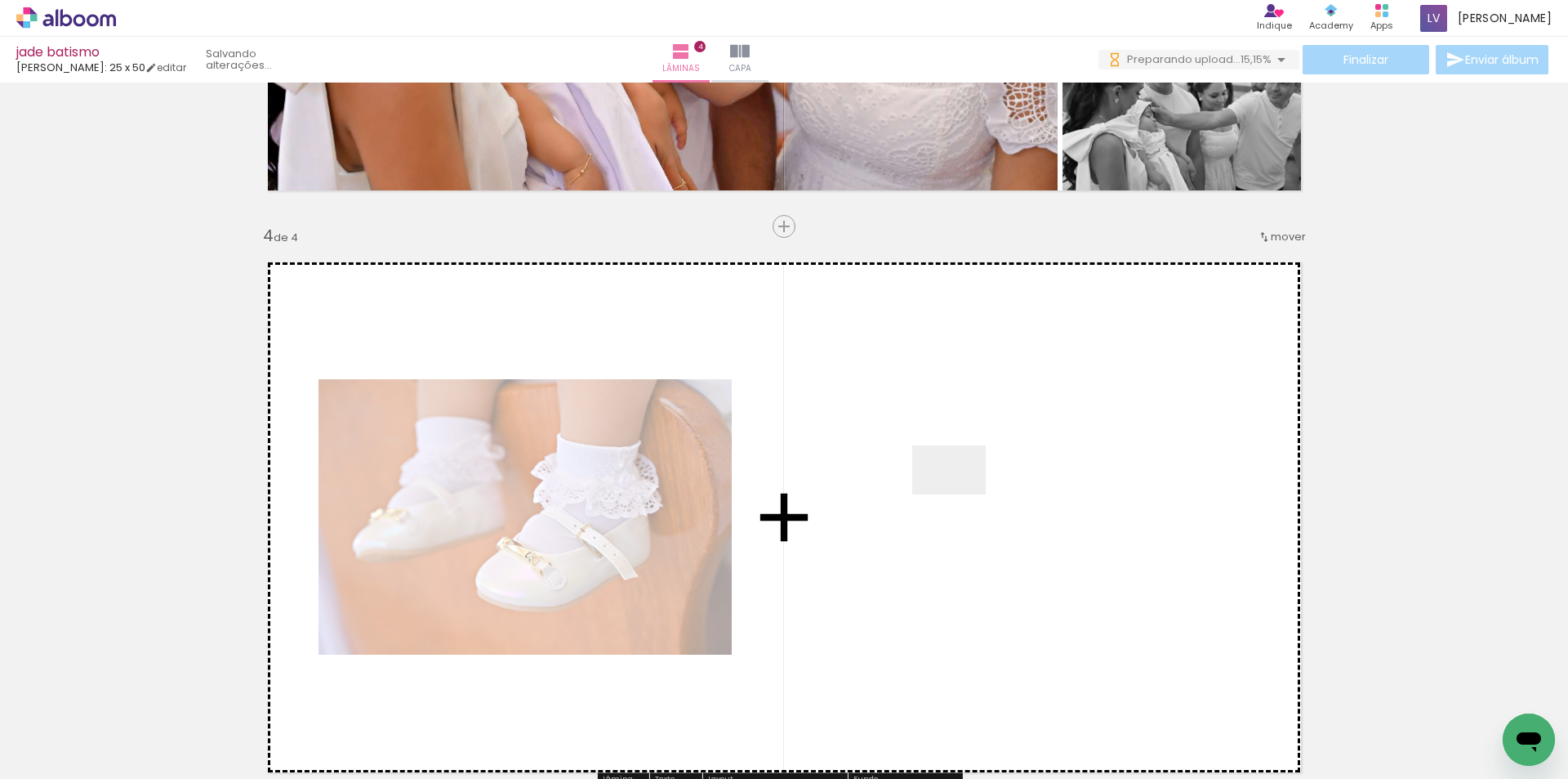
drag, startPoint x: 962, startPoint y: 494, endPoint x: 1024, endPoint y: 661, distance: 178.1
click at [962, 492] on quentale-workspace at bounding box center [784, 389] width 1568 height 779
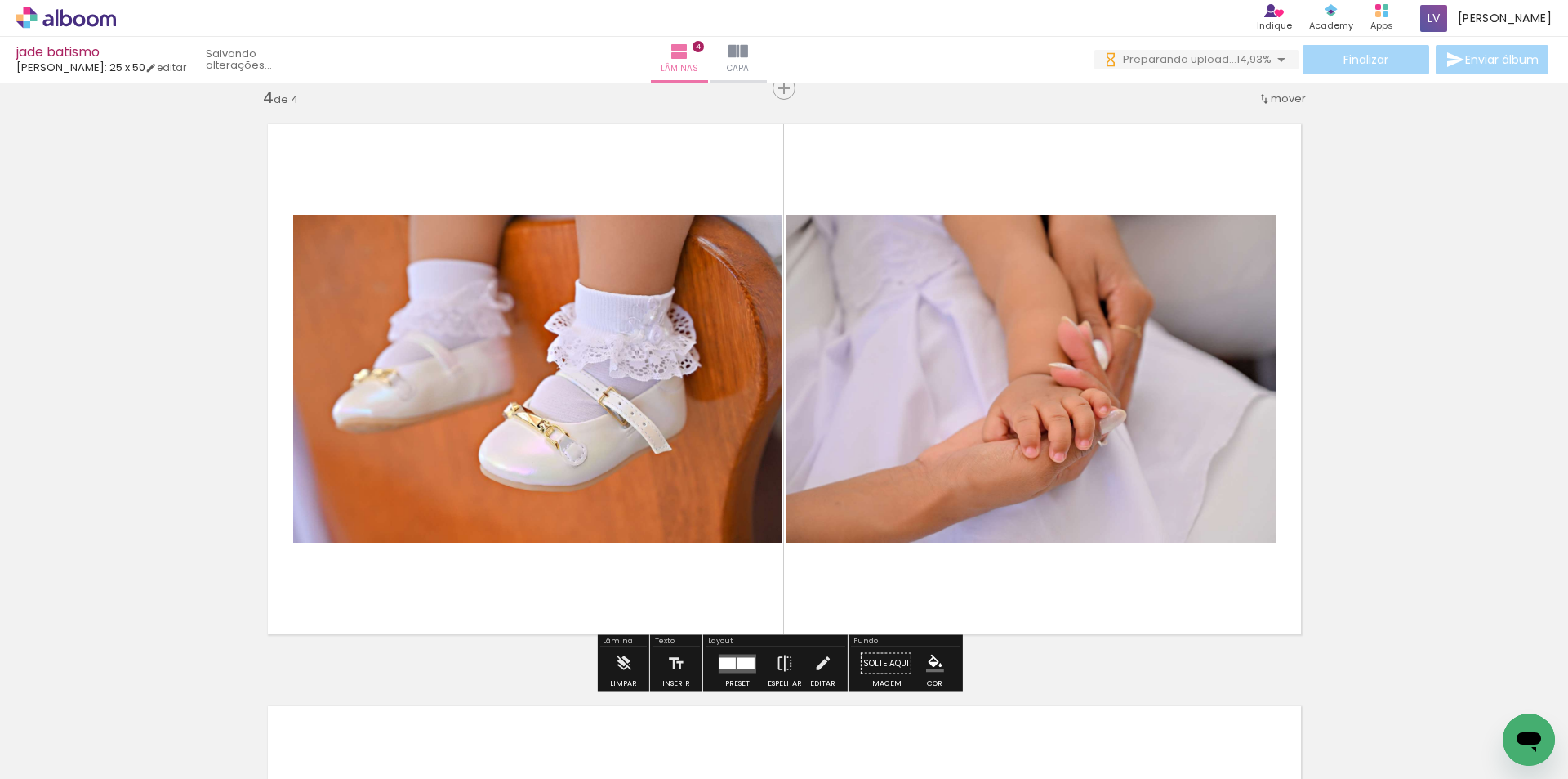
drag, startPoint x: 1051, startPoint y: 726, endPoint x: 1146, endPoint y: 721, distance: 95.1
click at [1050, 524] on quentale-workspace at bounding box center [784, 389] width 1568 height 779
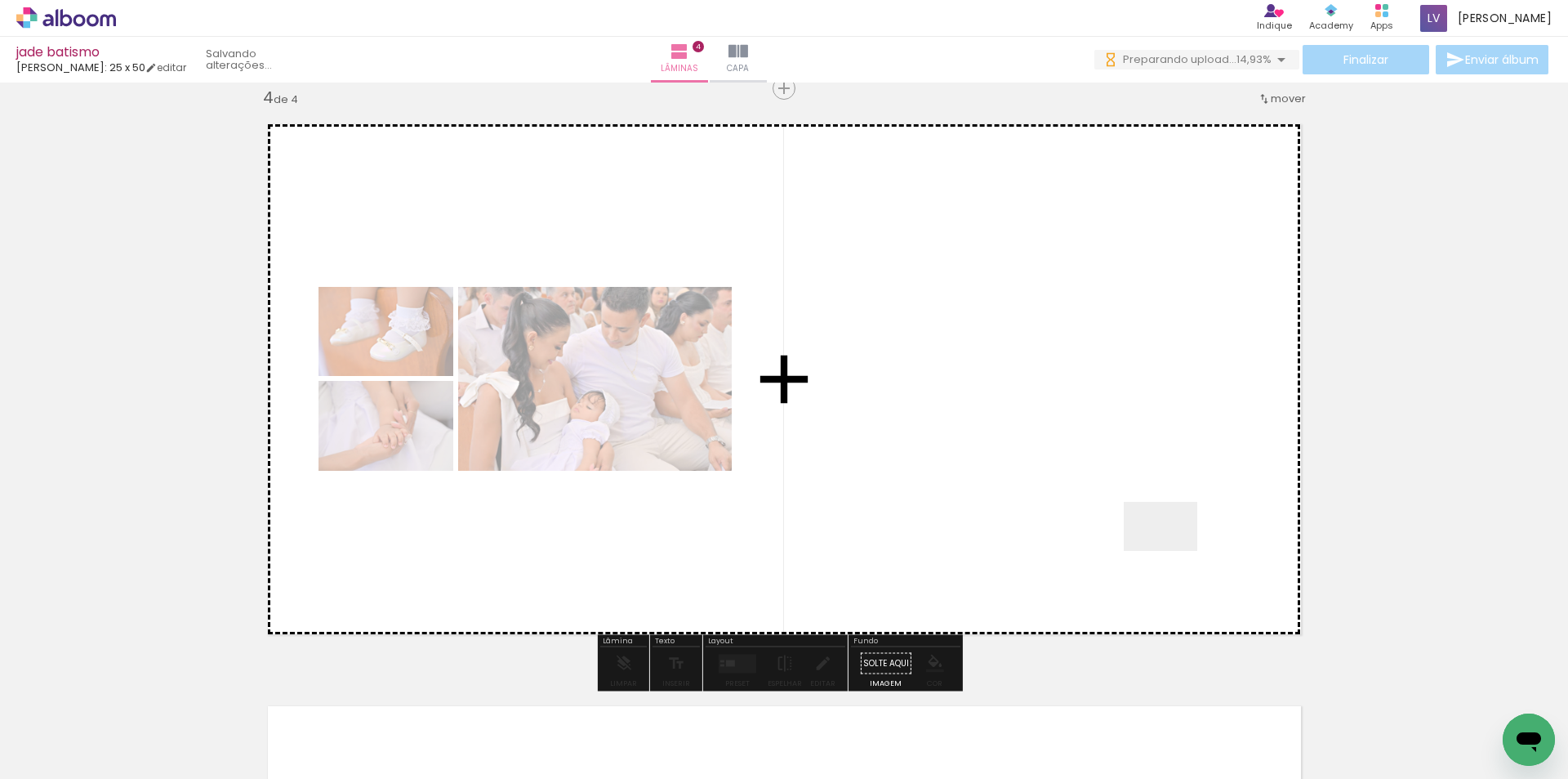
click at [1173, 550] on quentale-workspace at bounding box center [784, 389] width 1568 height 779
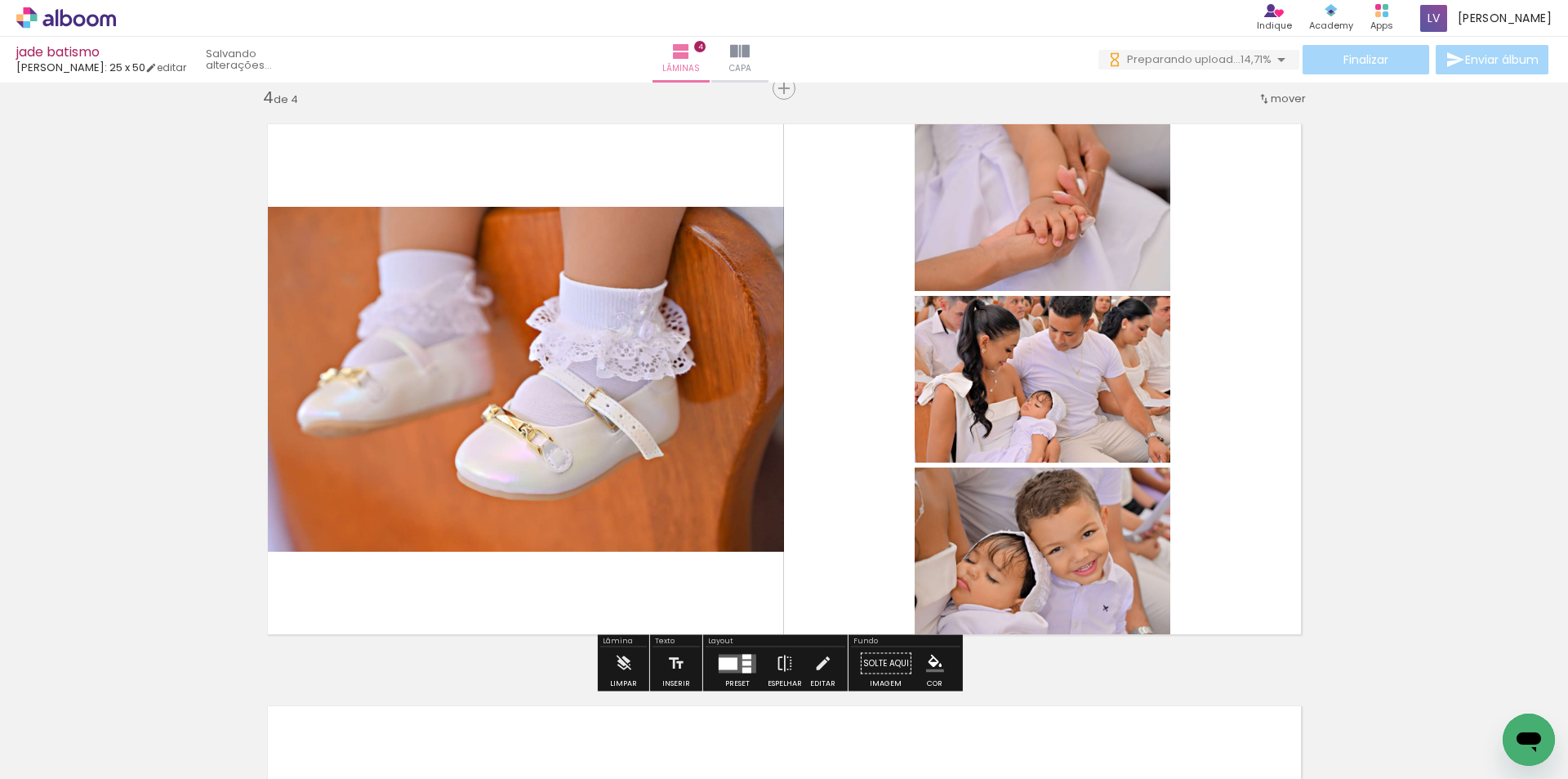
drag, startPoint x: 1225, startPoint y: 678, endPoint x: 1203, endPoint y: 554, distance: 125.9
click at [1204, 555] on quentale-workspace at bounding box center [784, 389] width 1568 height 779
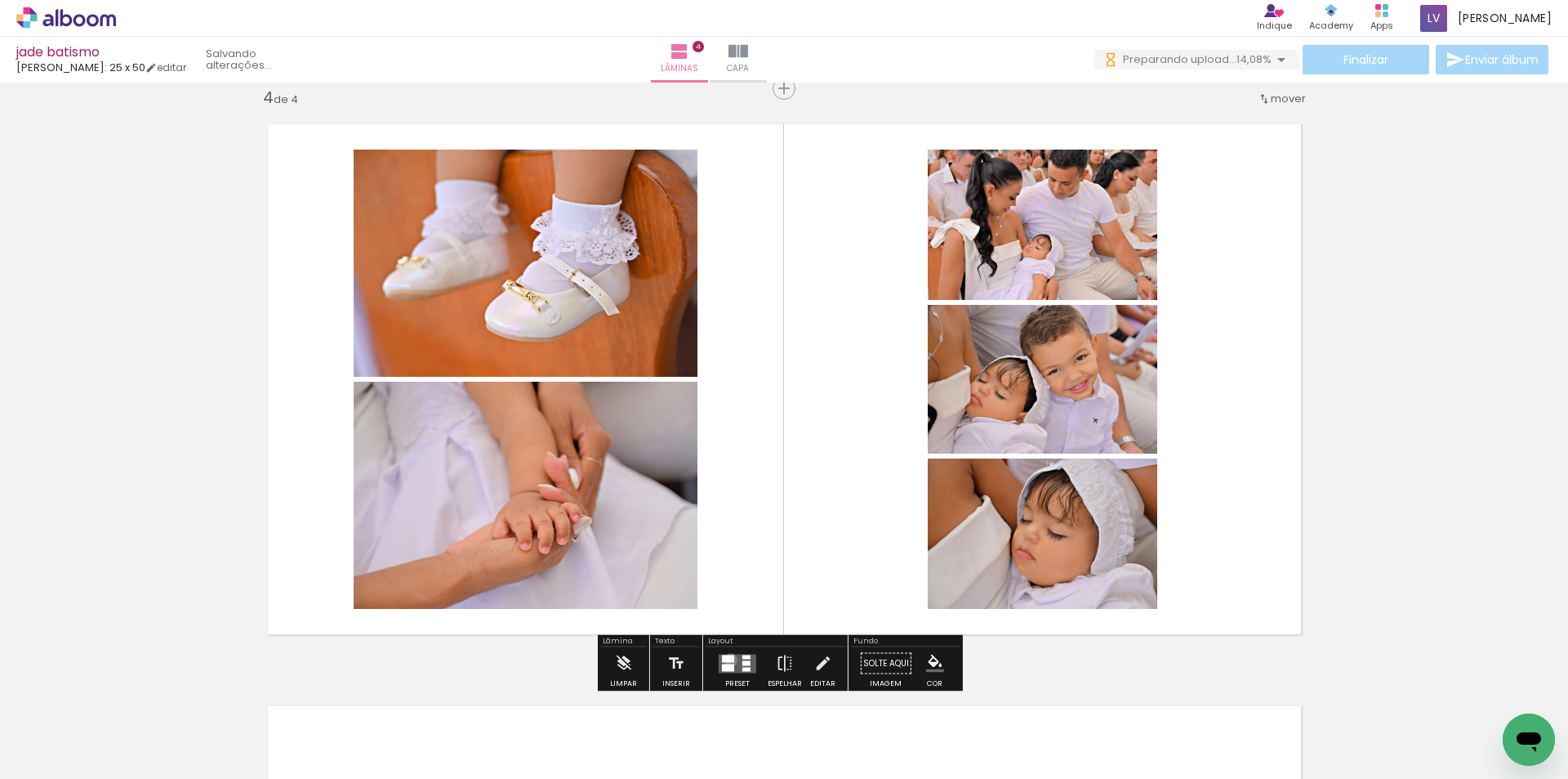
click at [727, 660] on div at bounding box center [728, 658] width 13 height 8
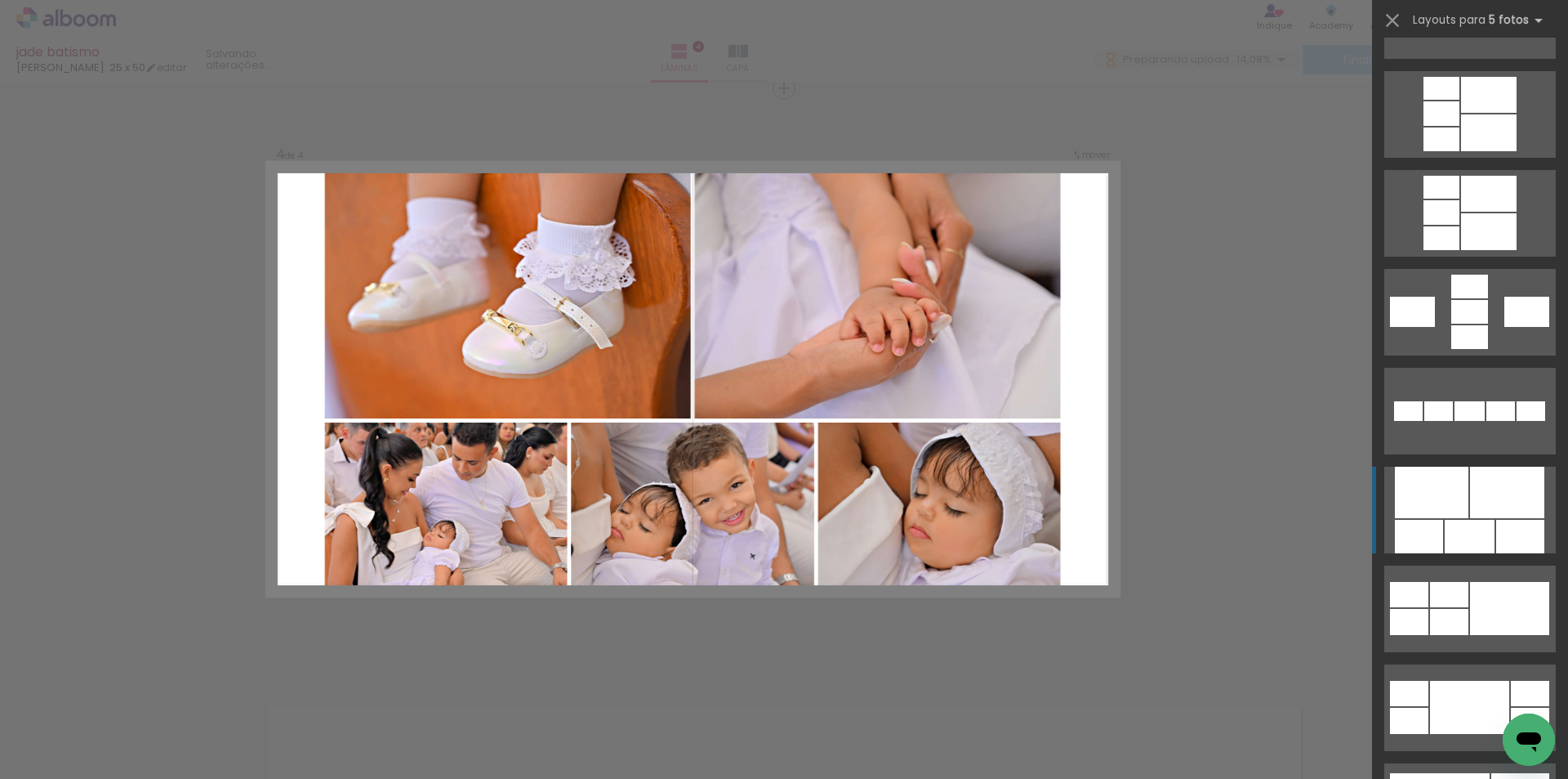
click at [1434, 485] on div at bounding box center [1432, 492] width 74 height 51
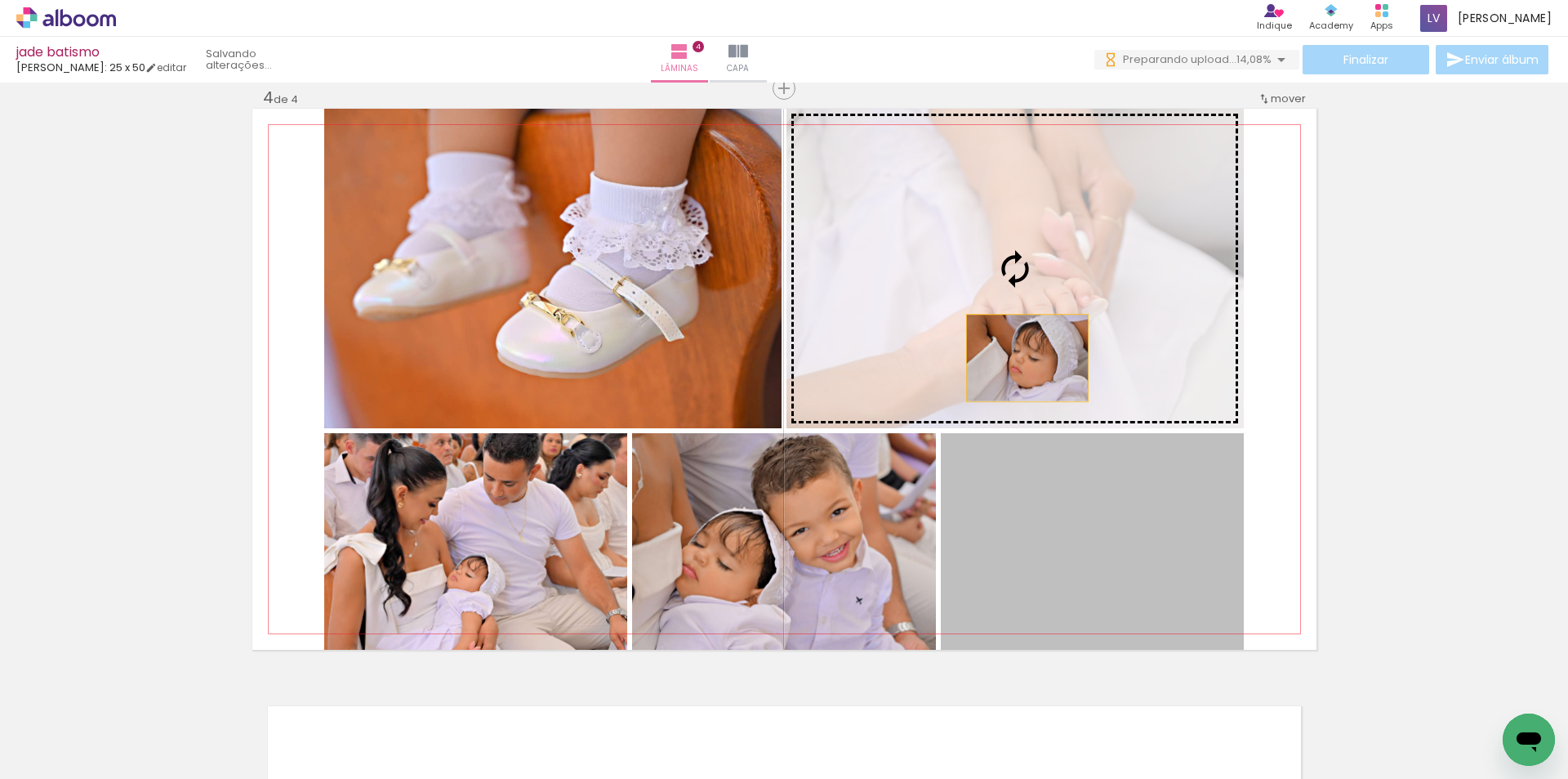
drag, startPoint x: 1021, startPoint y: 358, endPoint x: 1001, endPoint y: 246, distance: 113.8
click at [0, 0] on slot at bounding box center [0, 0] width 0 height 0
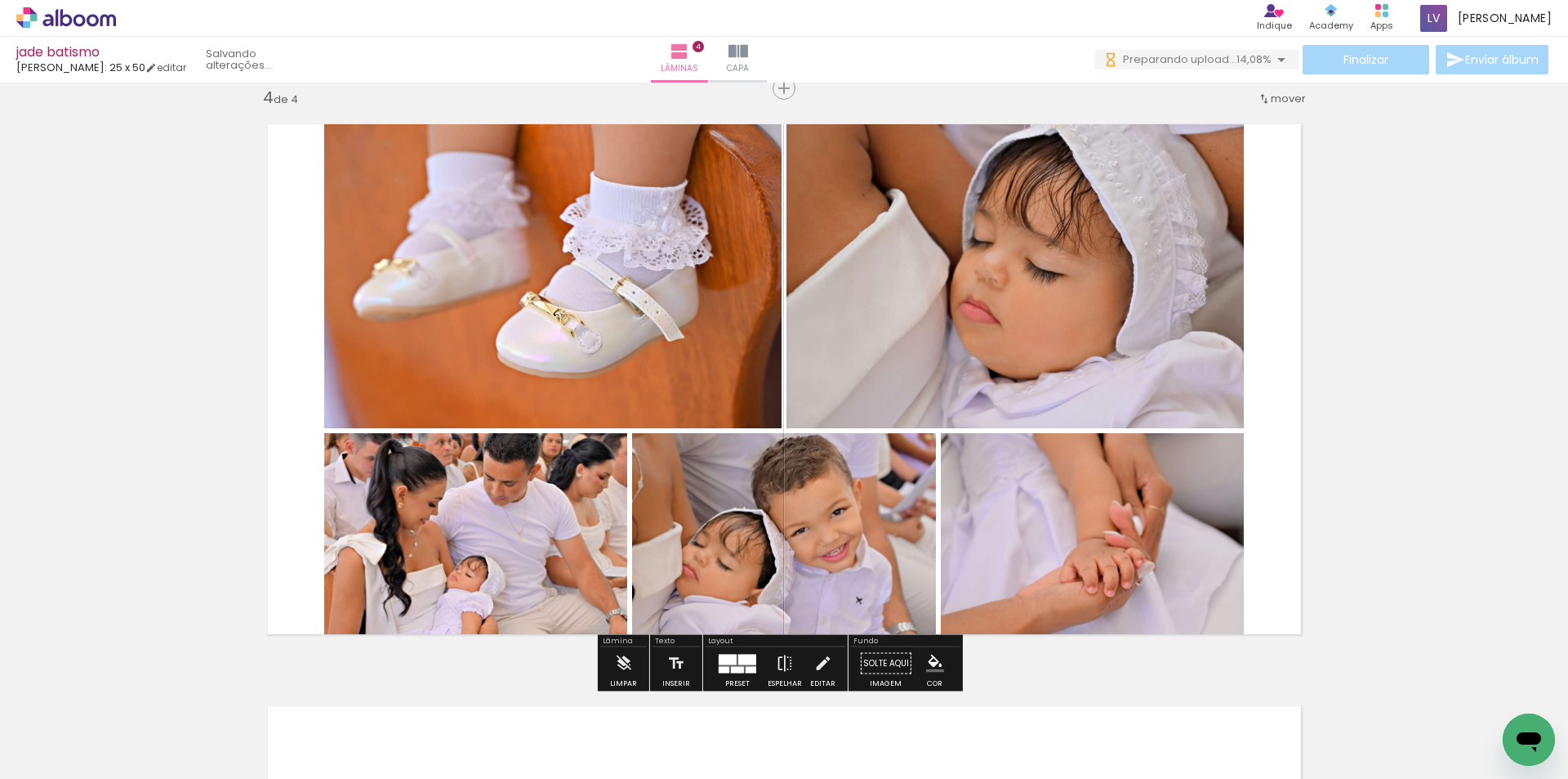
drag, startPoint x: 763, startPoint y: 563, endPoint x: 611, endPoint y: 293, distance: 309.8
click at [0, 0] on slot at bounding box center [0, 0] width 0 height 0
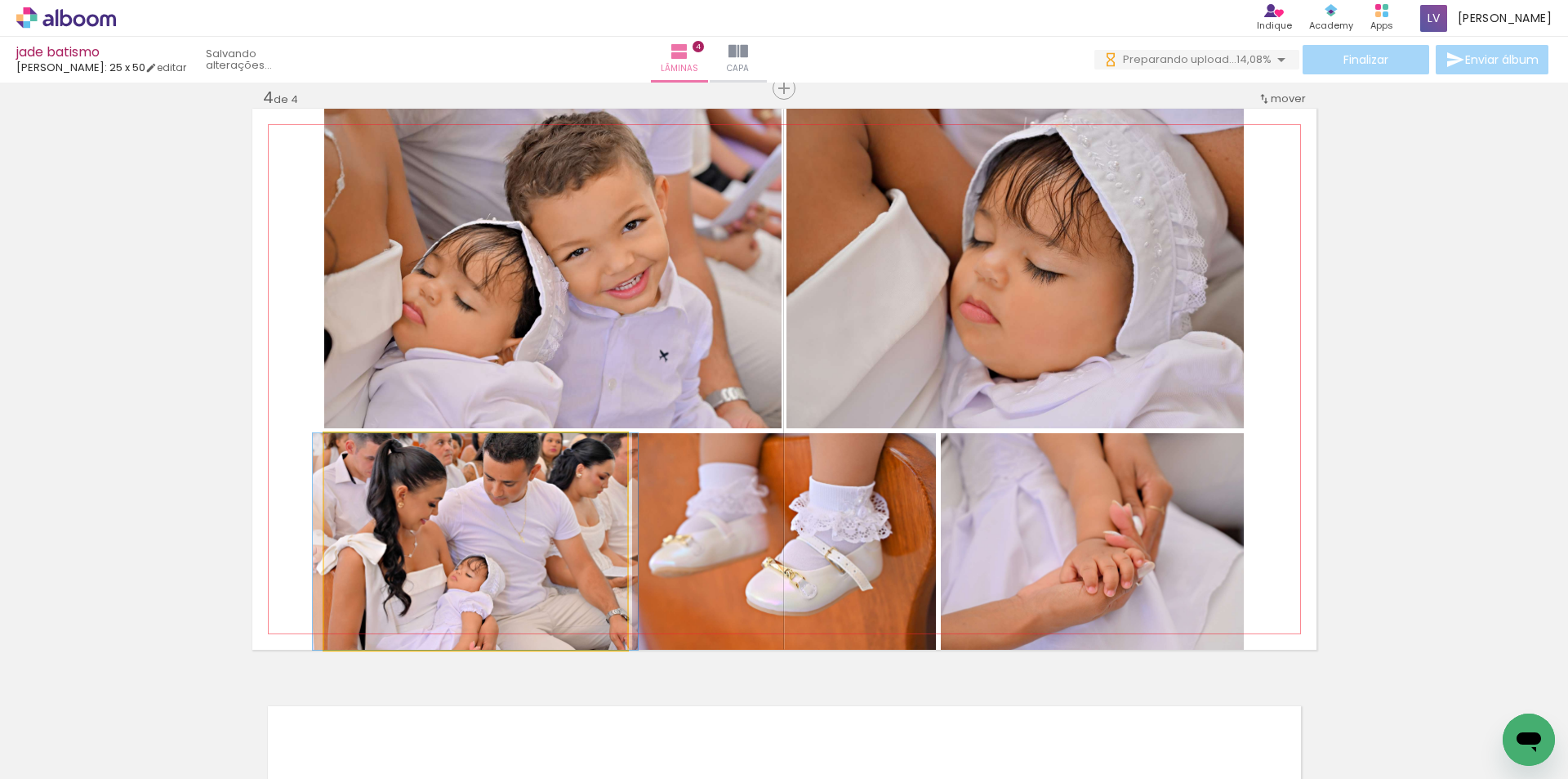
drag, startPoint x: 506, startPoint y: 567, endPoint x: 520, endPoint y: 296, distance: 271.4
click at [0, 0] on slot at bounding box center [0, 0] width 0 height 0
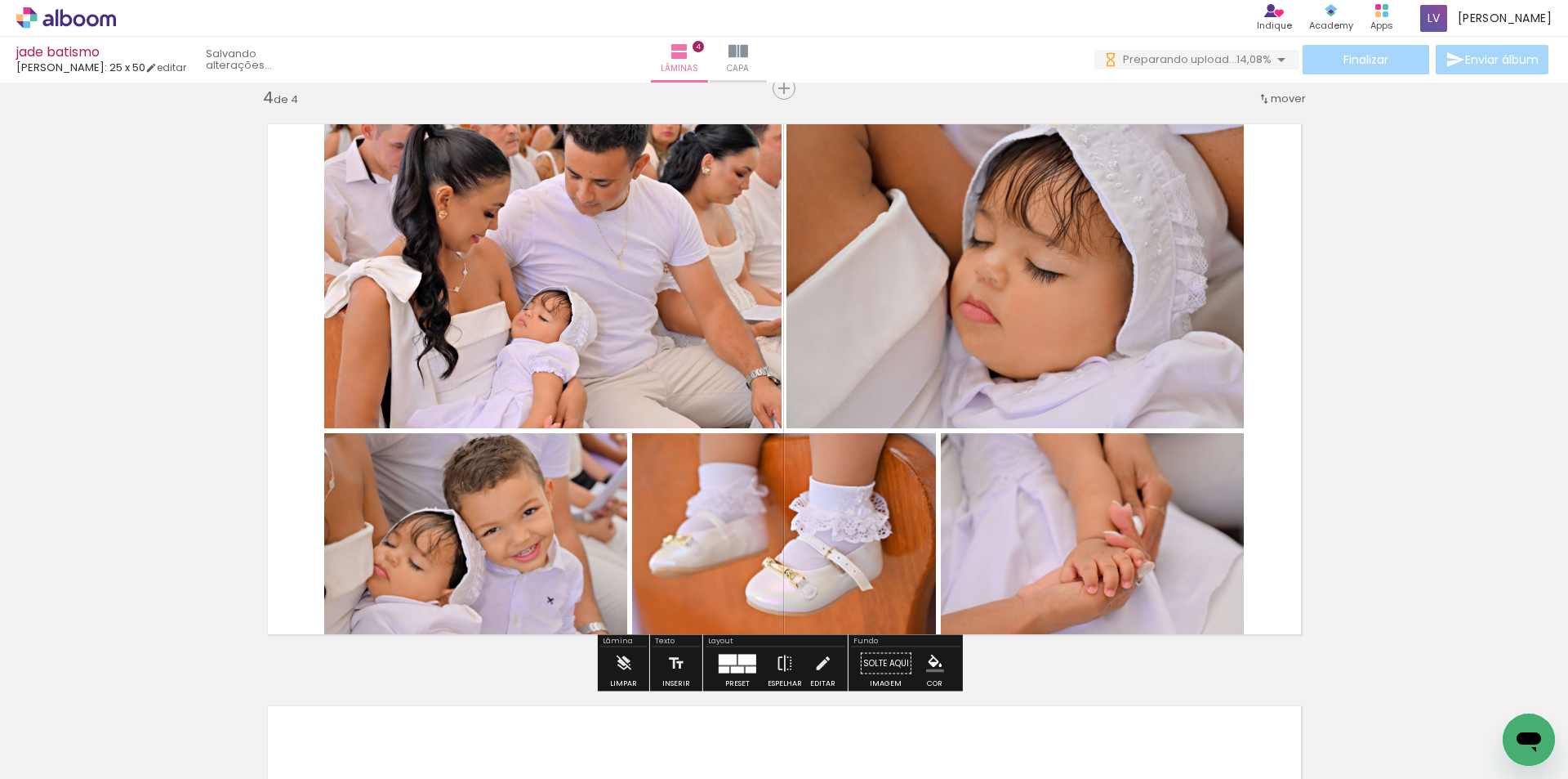
click at [752, 661] on div at bounding box center [747, 659] width 18 height 11
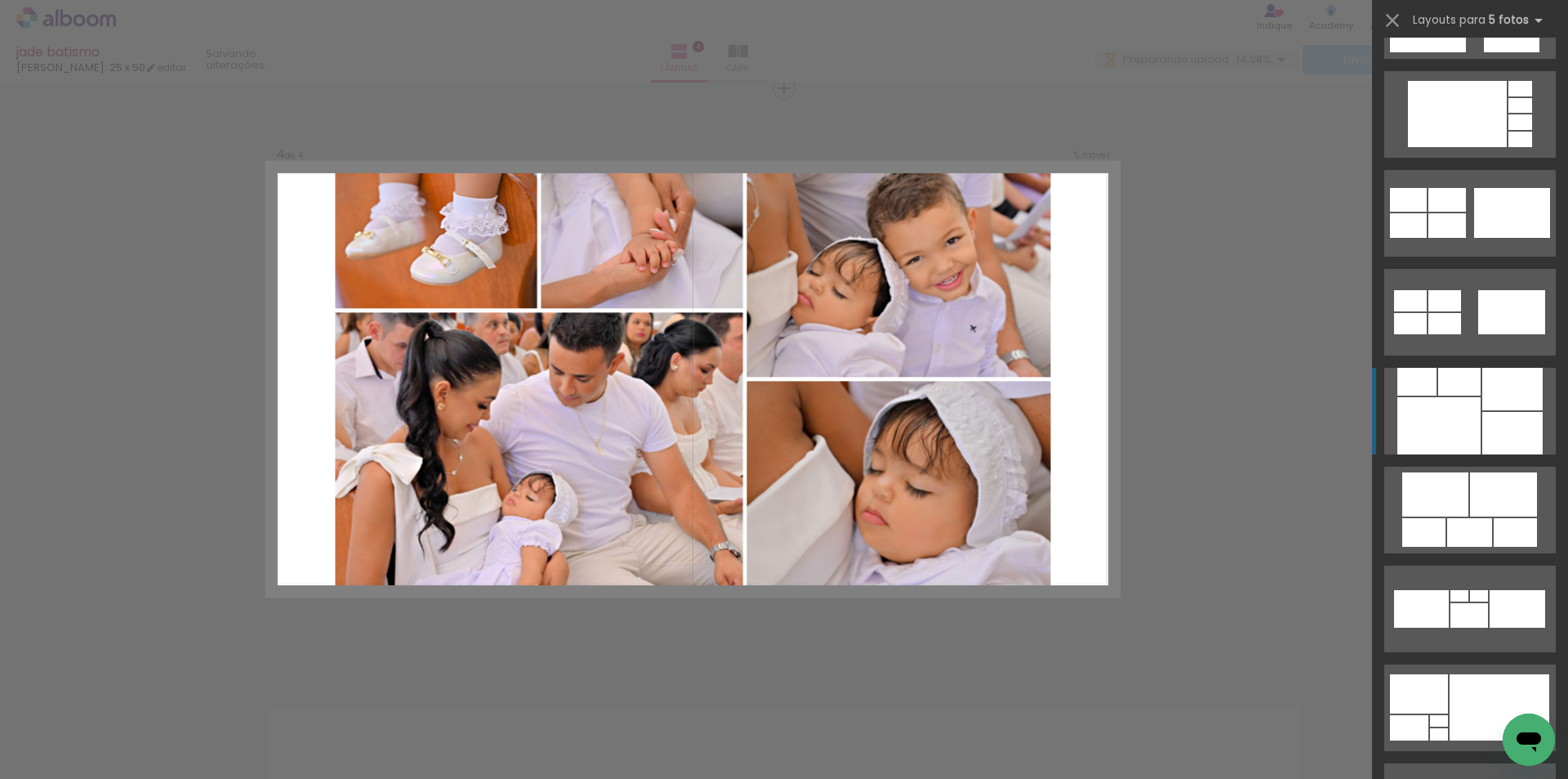
click at [1440, 444] on div at bounding box center [1439, 426] width 83 height 57
